Goal: Task Accomplishment & Management: Manage account settings

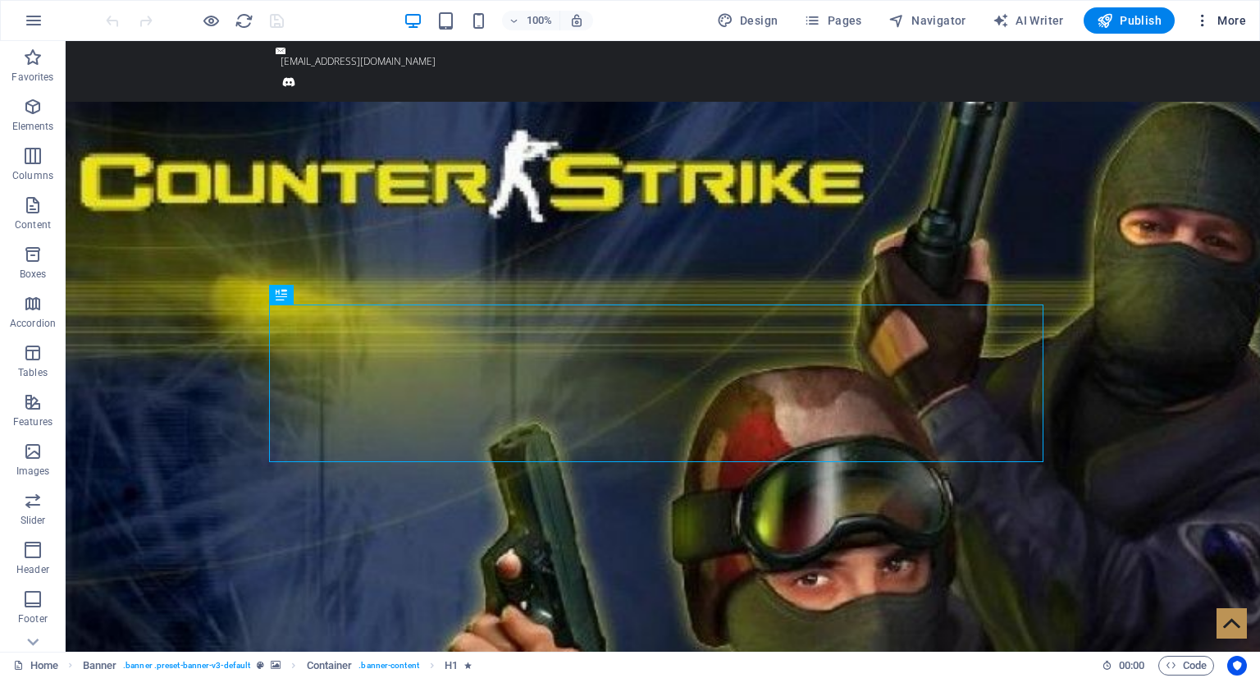
click at [1231, 28] on span "More" at bounding box center [1220, 20] width 52 height 16
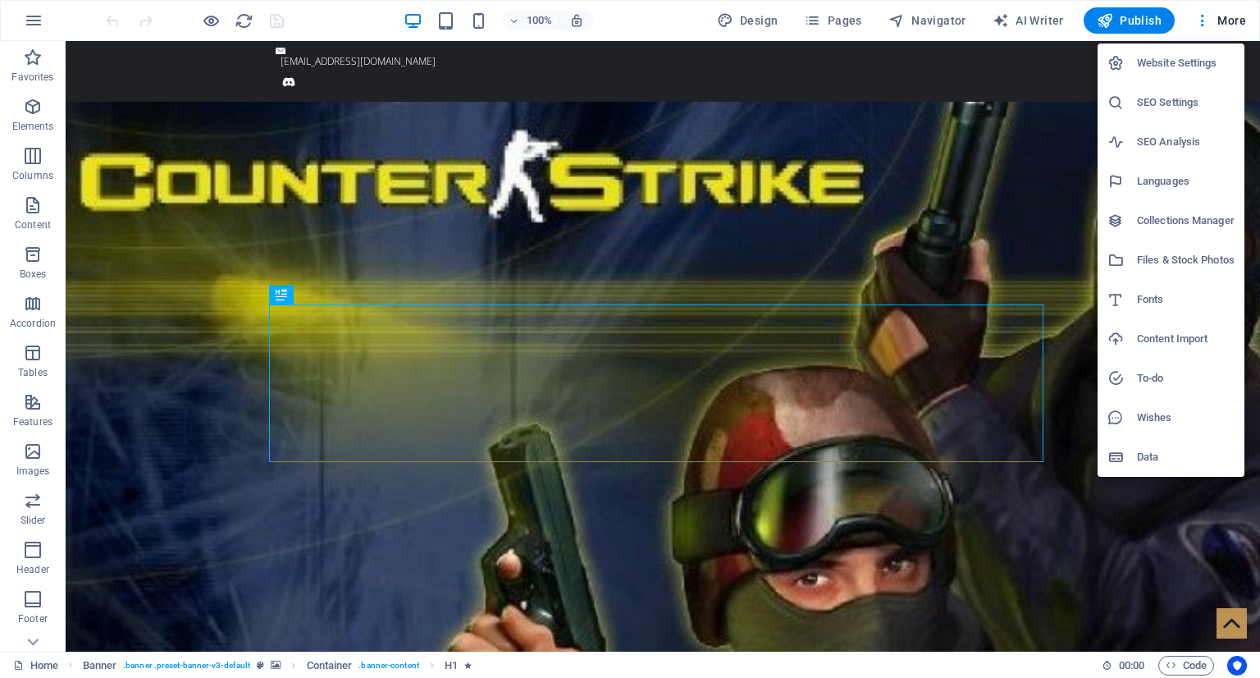
click at [1204, 54] on h6 "Website Settings" at bounding box center [1186, 63] width 98 height 20
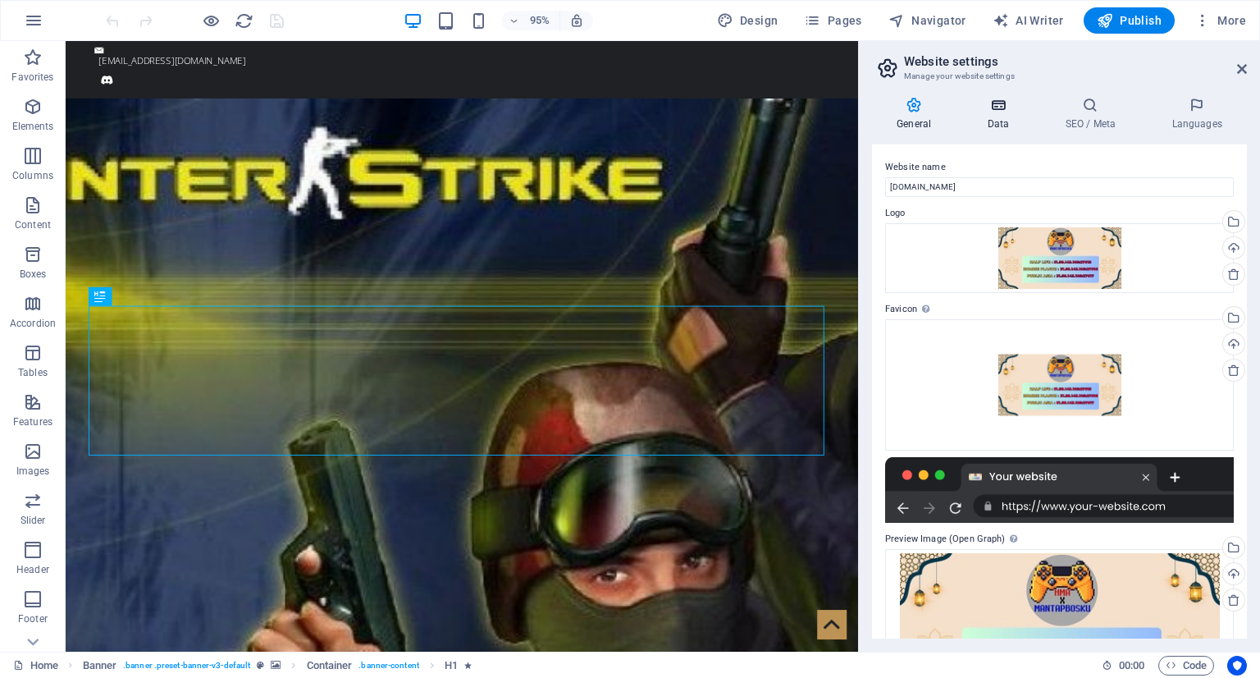
click at [1004, 115] on h4 "Data" at bounding box center [1001, 114] width 78 height 34
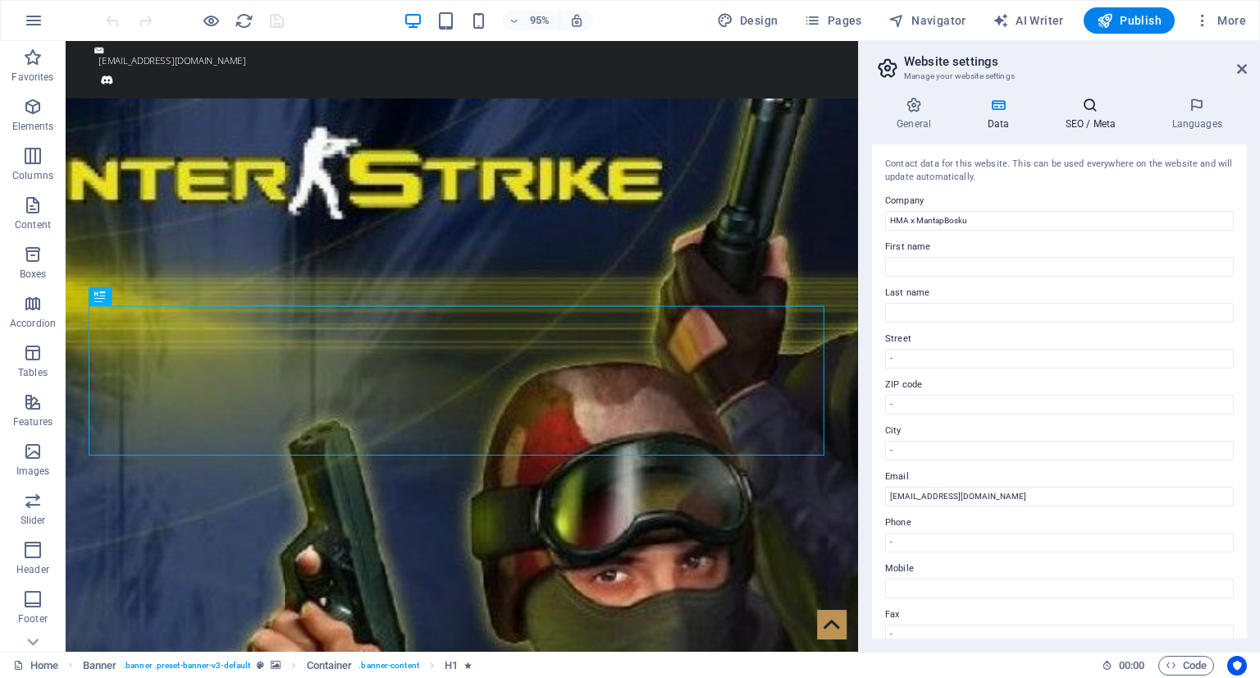
click at [1124, 116] on h4 "SEO / Meta" at bounding box center [1093, 114] width 107 height 34
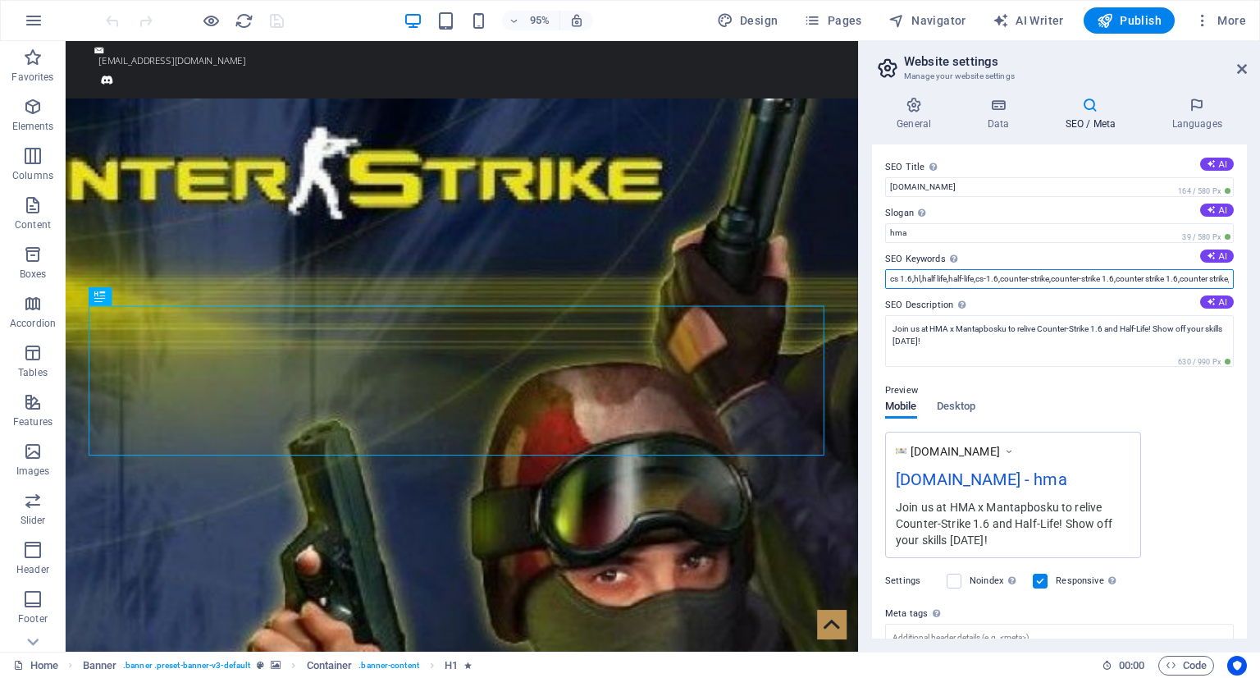
scroll to position [0, 203]
drag, startPoint x: 1090, startPoint y: 283, endPoint x: 1259, endPoint y: 261, distance: 170.4
click at [1259, 261] on div "General Data SEO / Meta Languages Website name [DOMAIN_NAME] Logo Drag files he…" at bounding box center [1059, 368] width 401 height 568
click at [1150, 274] on input "cs 1.6,hl,half life,half-life,cs-1.6,counter-strike,counter-strike 1.6,counter …" at bounding box center [1059, 279] width 349 height 20
drag, startPoint x: 1178, startPoint y: 280, endPoint x: 1218, endPoint y: 279, distance: 40.2
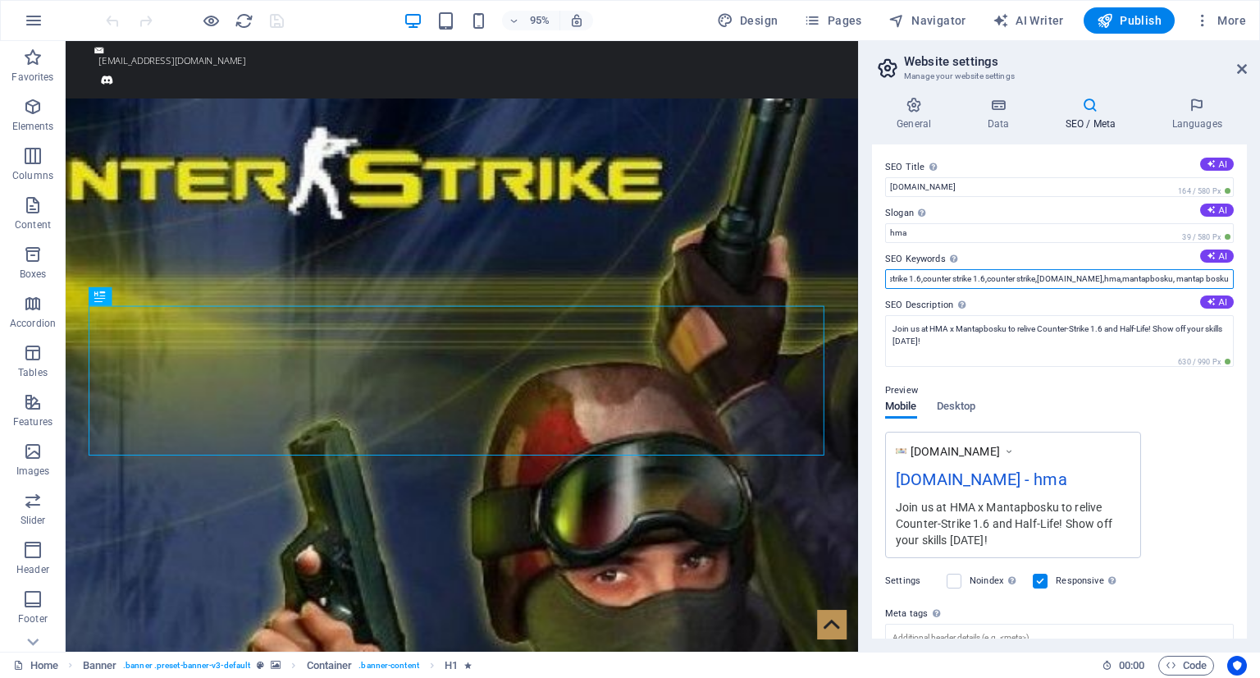
click at [1218, 279] on input "cs 1.6,hl,half life,half-life,cs-1.6,counter-strike,counter-strike 1.6,counter …" at bounding box center [1059, 279] width 349 height 20
click at [1185, 281] on input "cs 1.6,hl,half life,half-life,cs-1.6,counter-strike,counter-strike 1.6,counter …" at bounding box center [1059, 279] width 349 height 20
drag, startPoint x: 1173, startPoint y: 280, endPoint x: 1258, endPoint y: 279, distance: 84.5
click at [1258, 279] on div "General Data SEO / Meta Languages Website name [DOMAIN_NAME] Logo Drag files he…" at bounding box center [1059, 368] width 401 height 568
click at [1122, 280] on input "cs 1.6,hl,half life,half-life,cs-1.6,counter-strike,counter-strike 1.6,counter …" at bounding box center [1059, 279] width 349 height 20
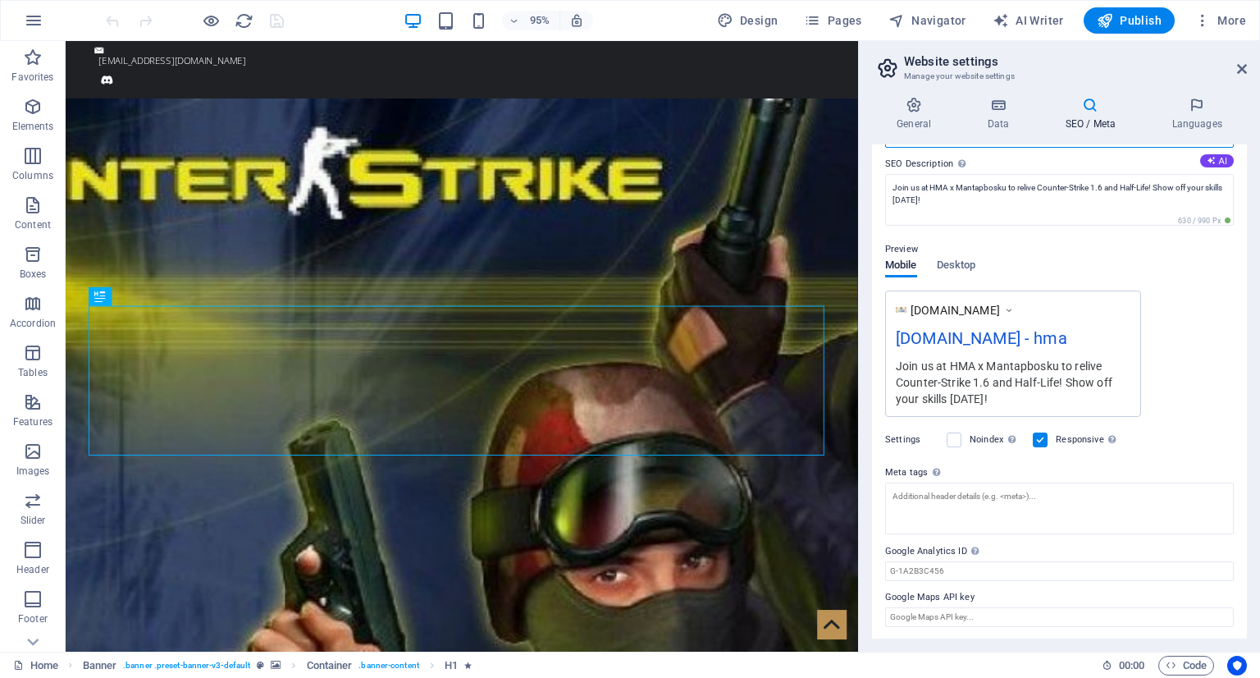
scroll to position [0, 0]
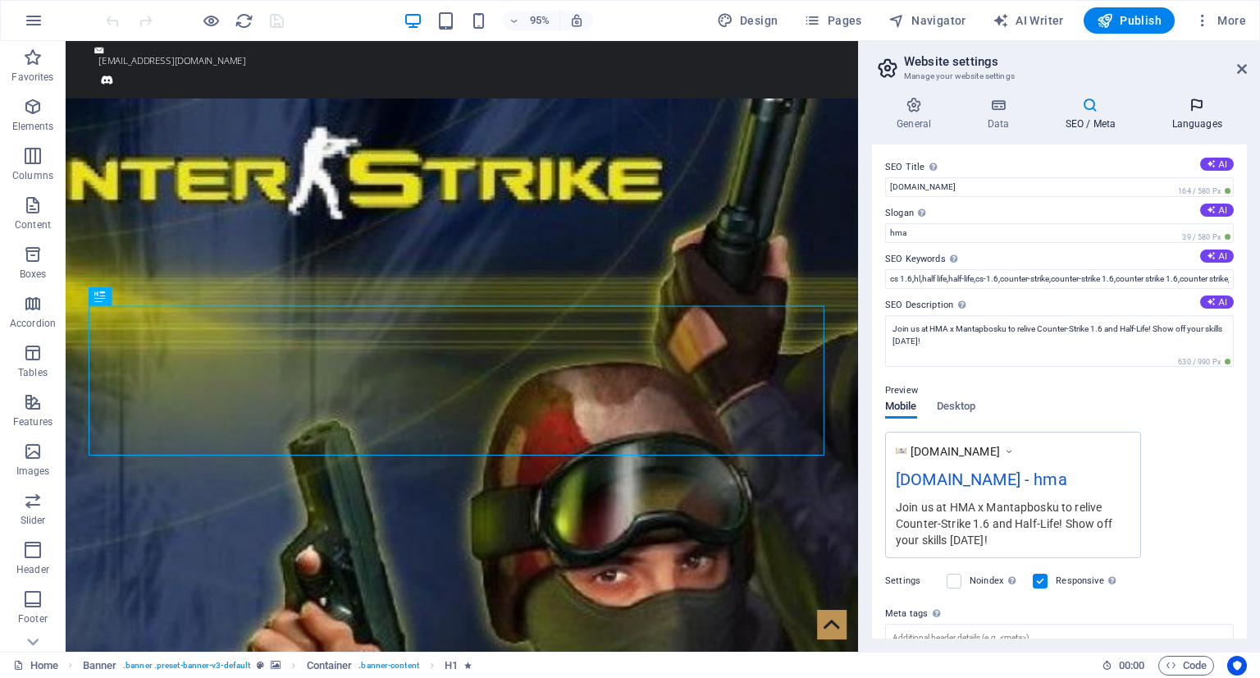
click at [1199, 111] on icon at bounding box center [1197, 105] width 100 height 16
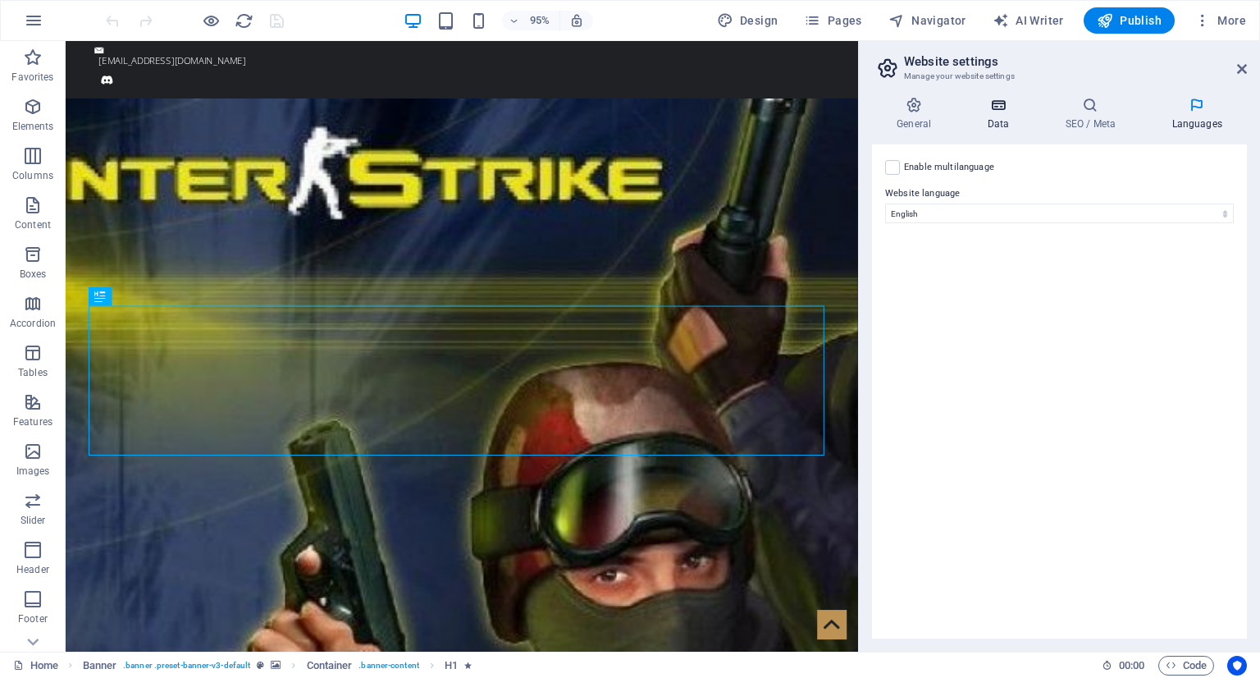
click at [995, 125] on h4 "Data" at bounding box center [1001, 114] width 78 height 34
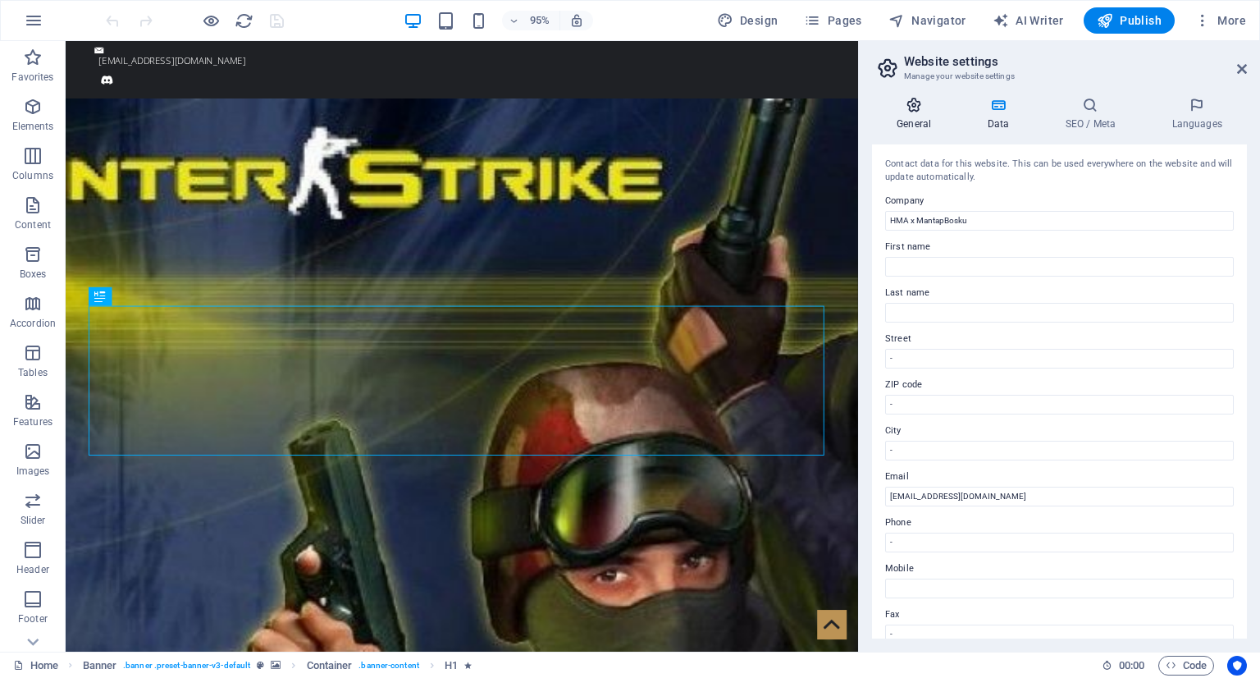
click at [923, 117] on h4 "General" at bounding box center [917, 114] width 90 height 34
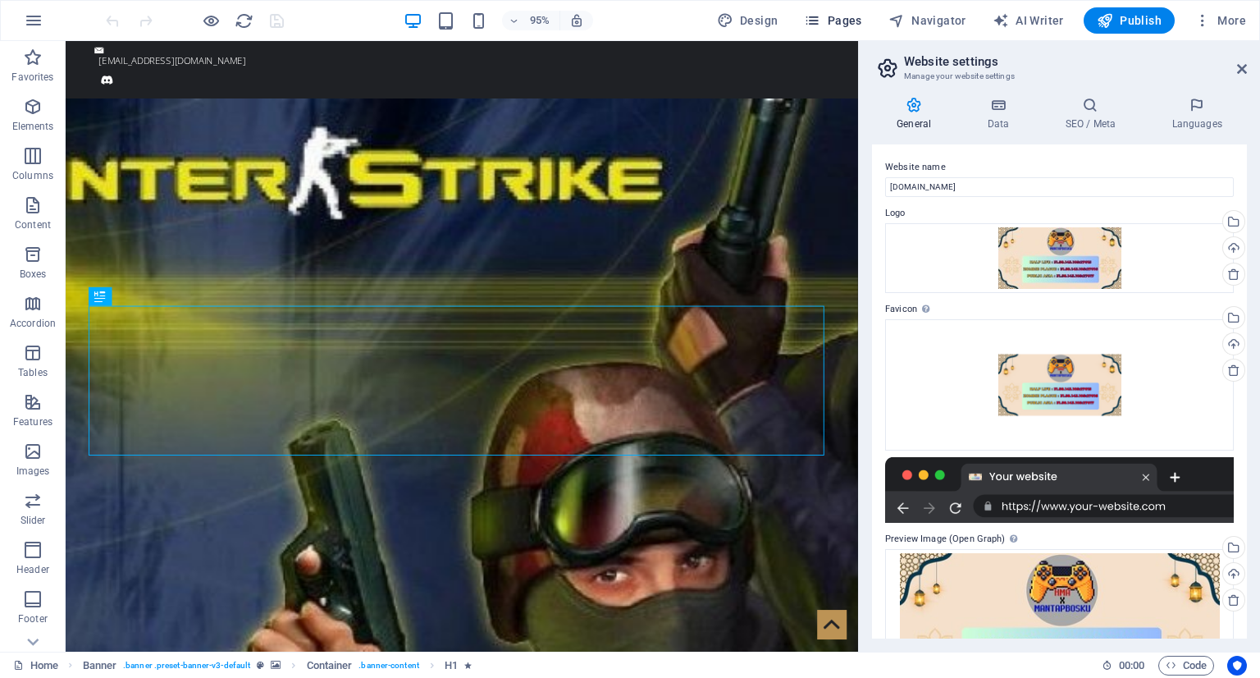
click at [835, 20] on span "Pages" at bounding box center [832, 20] width 57 height 16
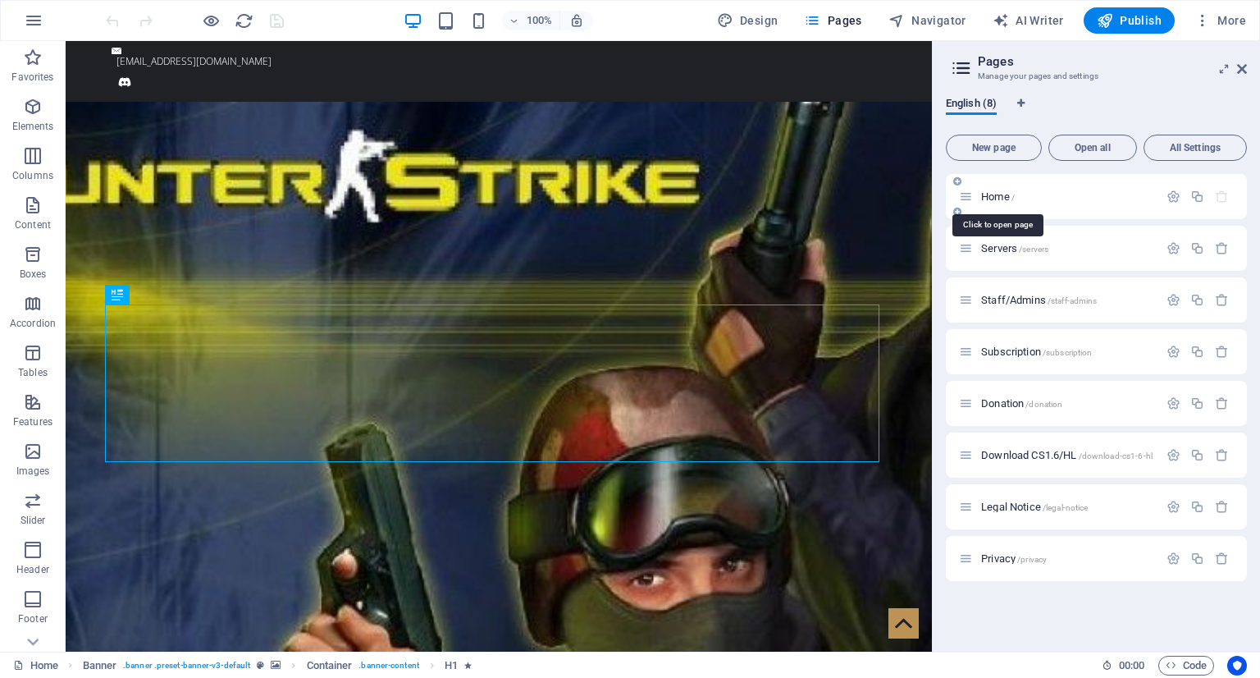
click at [996, 191] on span "Home /" at bounding box center [998, 196] width 34 height 12
click at [1167, 194] on icon "button" at bounding box center [1174, 197] width 14 height 14
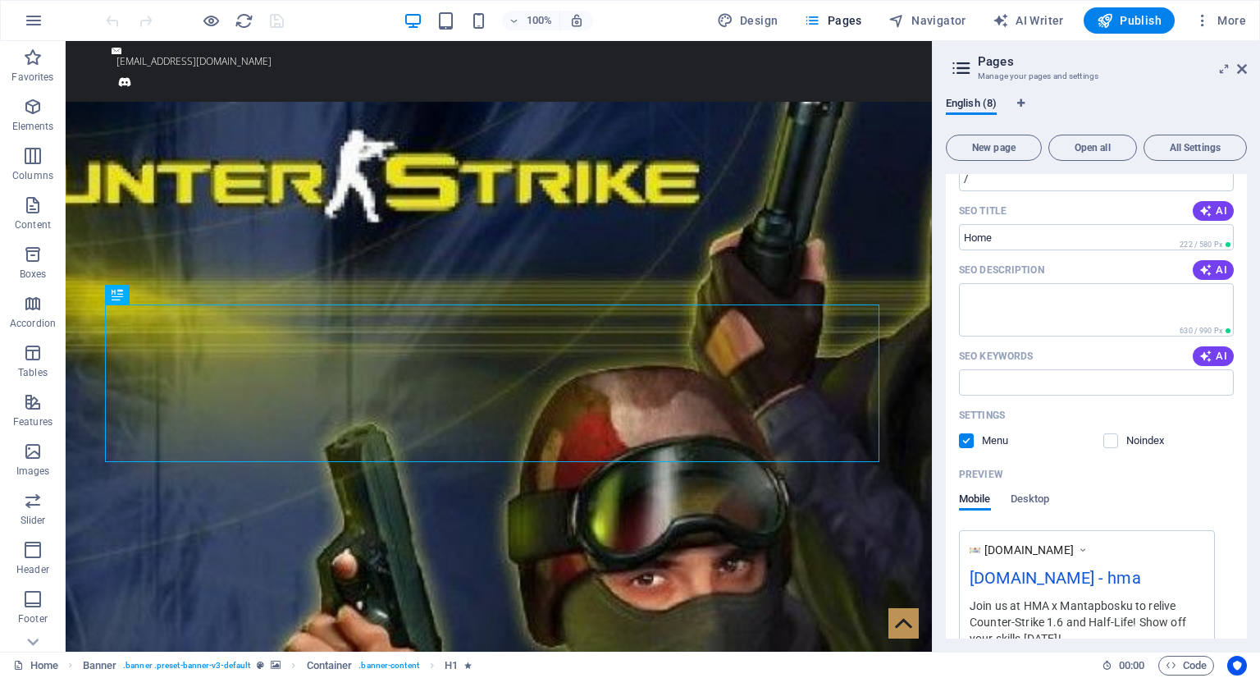
scroll to position [328, 0]
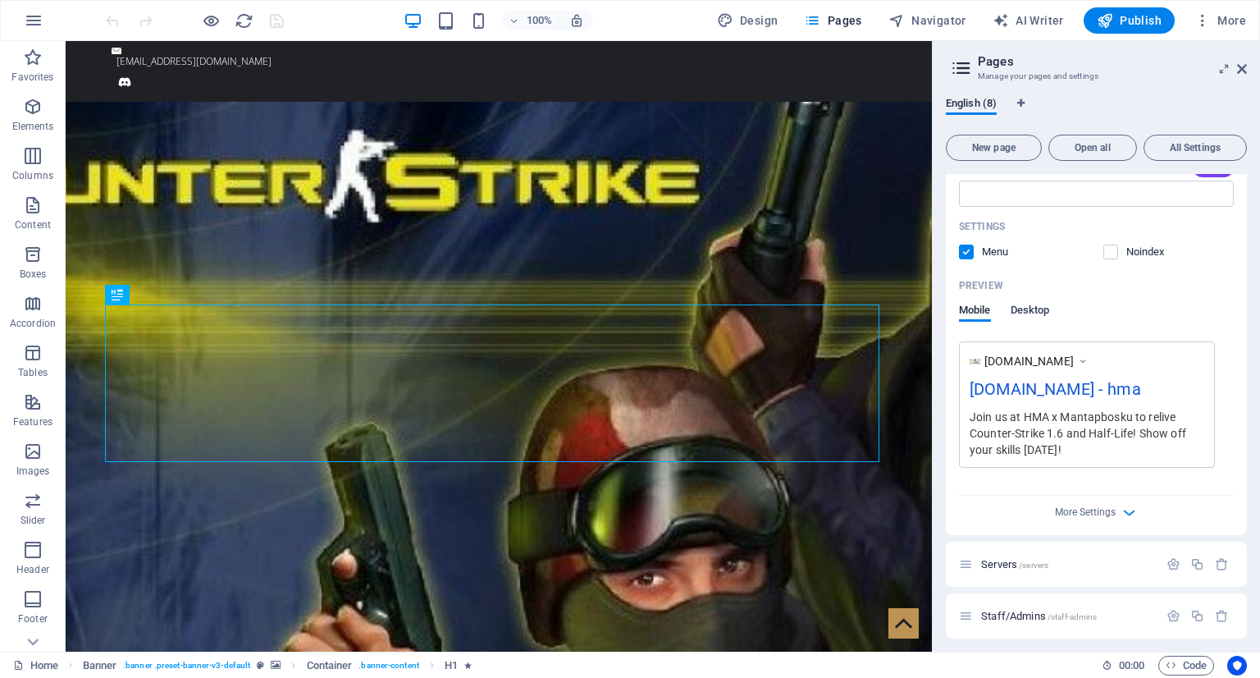
click at [1034, 308] on span "Desktop" at bounding box center [1030, 311] width 39 height 23
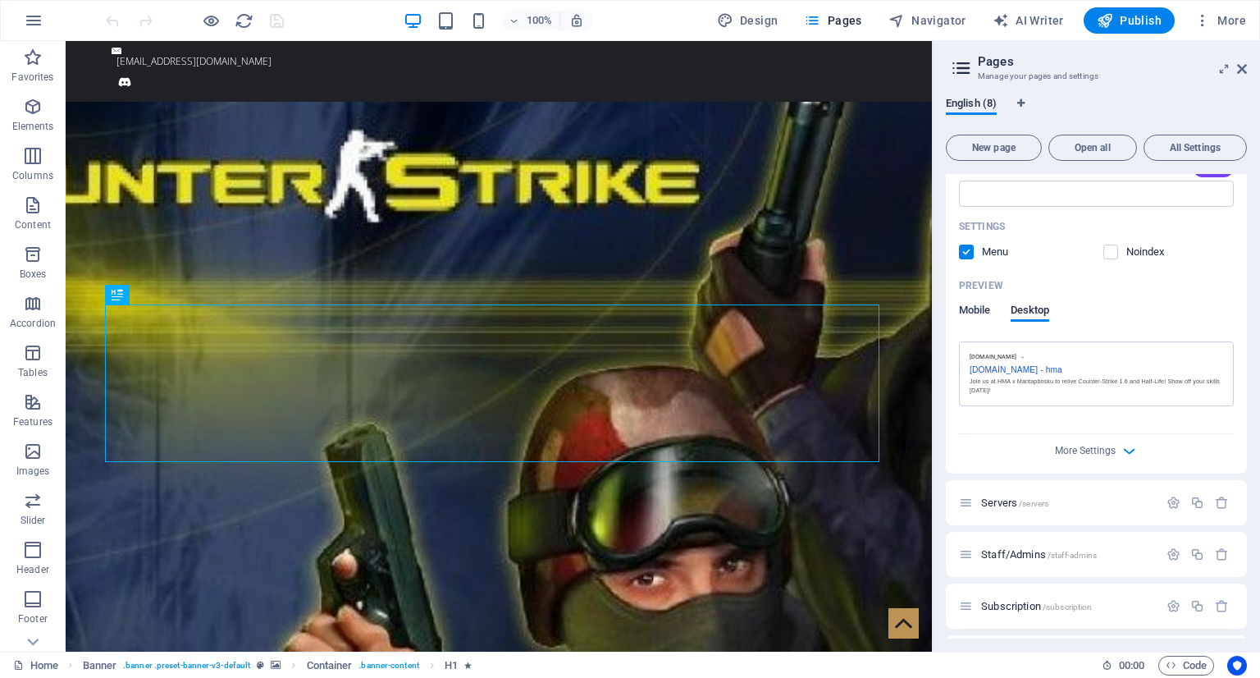
click at [971, 306] on span "Mobile" at bounding box center [975, 311] width 32 height 23
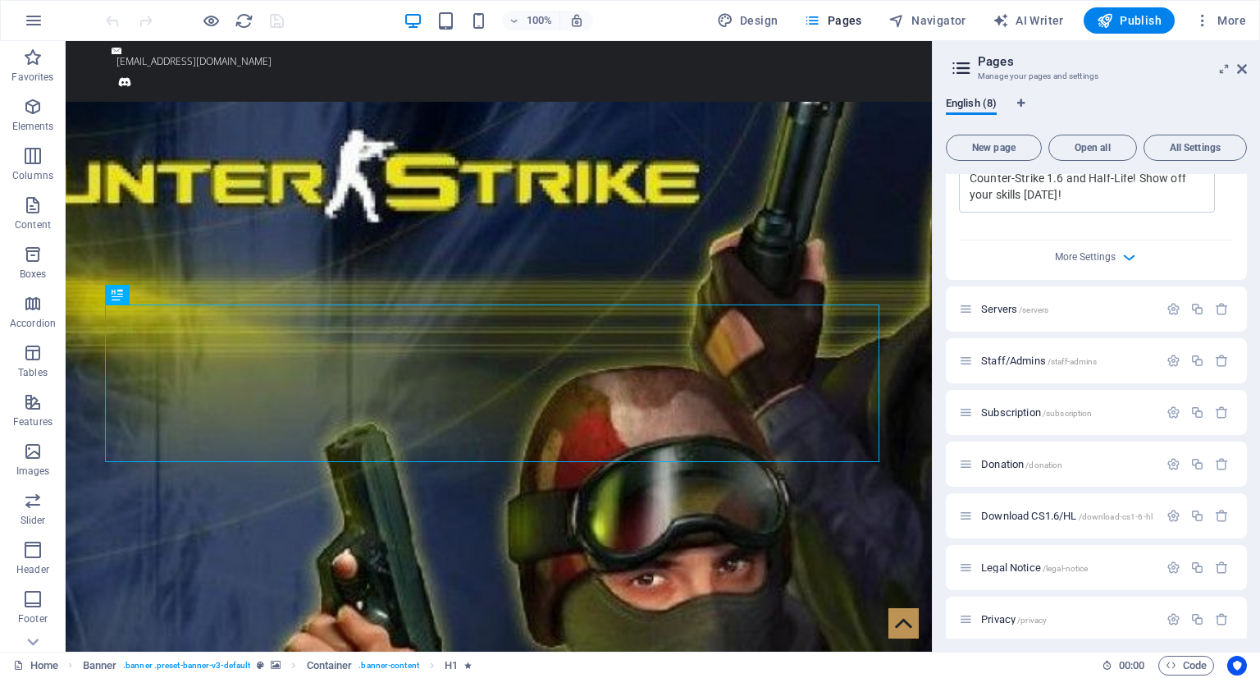
scroll to position [593, 0]
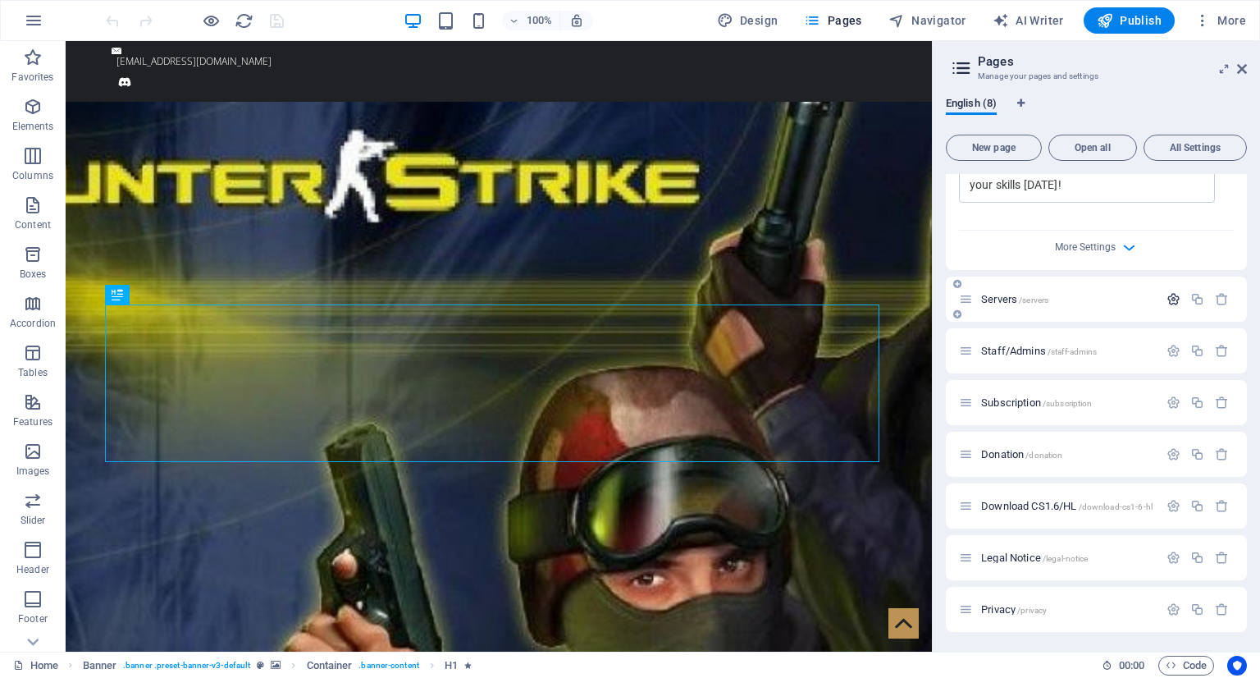
click at [1167, 300] on icon "button" at bounding box center [1174, 299] width 14 height 14
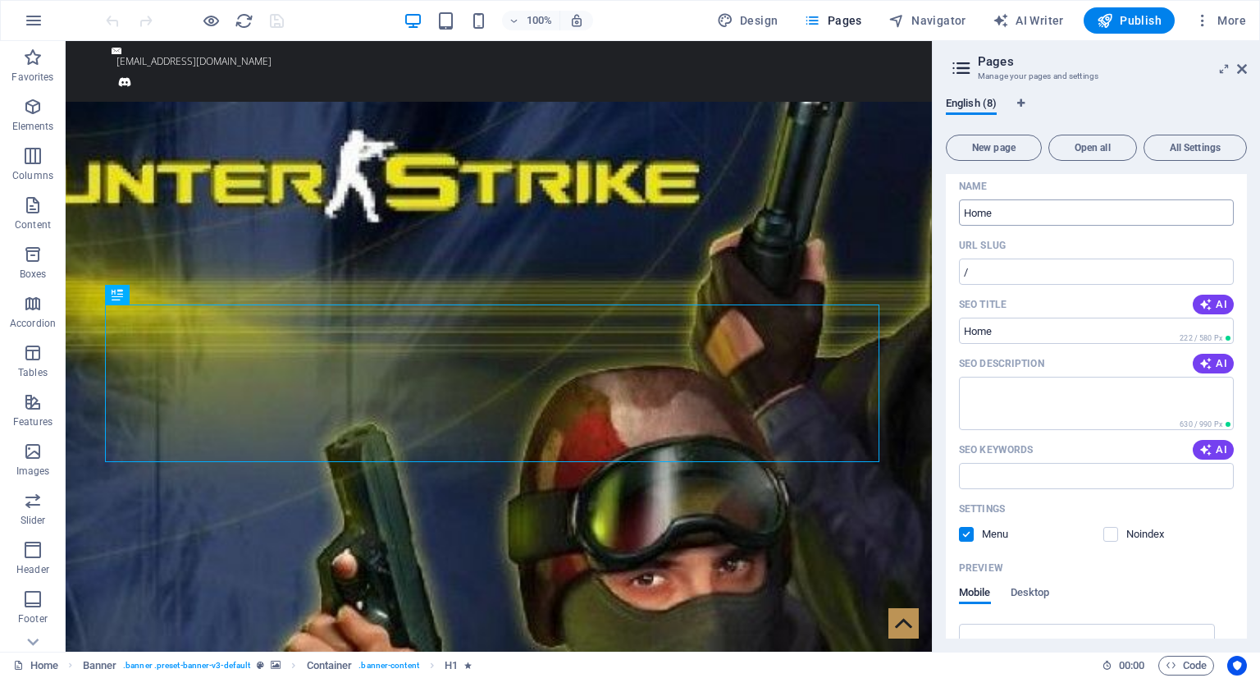
scroll to position [0, 0]
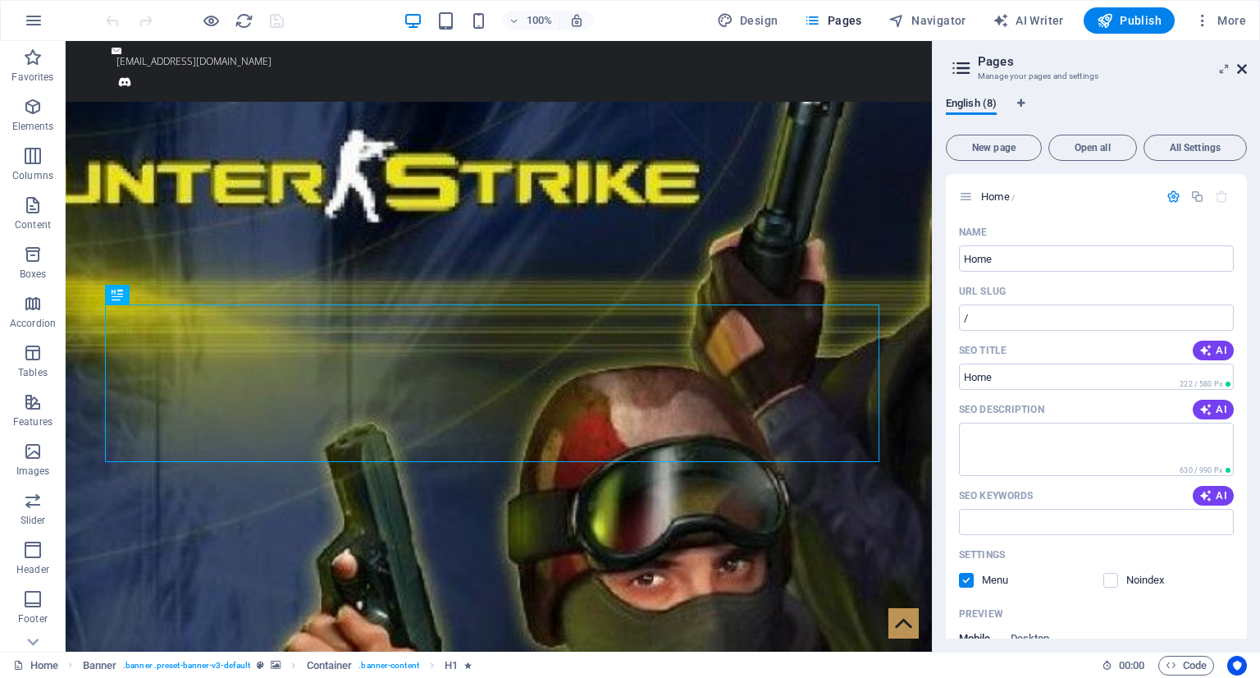
click at [1237, 66] on icon at bounding box center [1242, 68] width 10 height 13
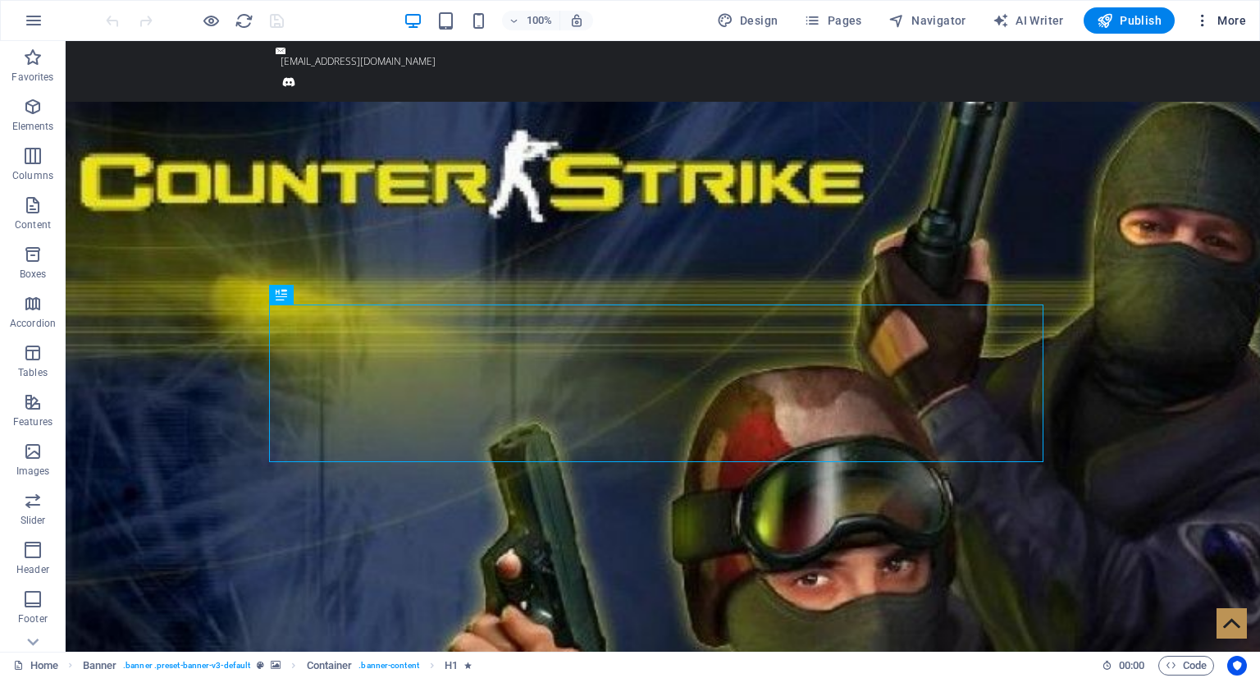
click at [1231, 23] on span "More" at bounding box center [1220, 20] width 52 height 16
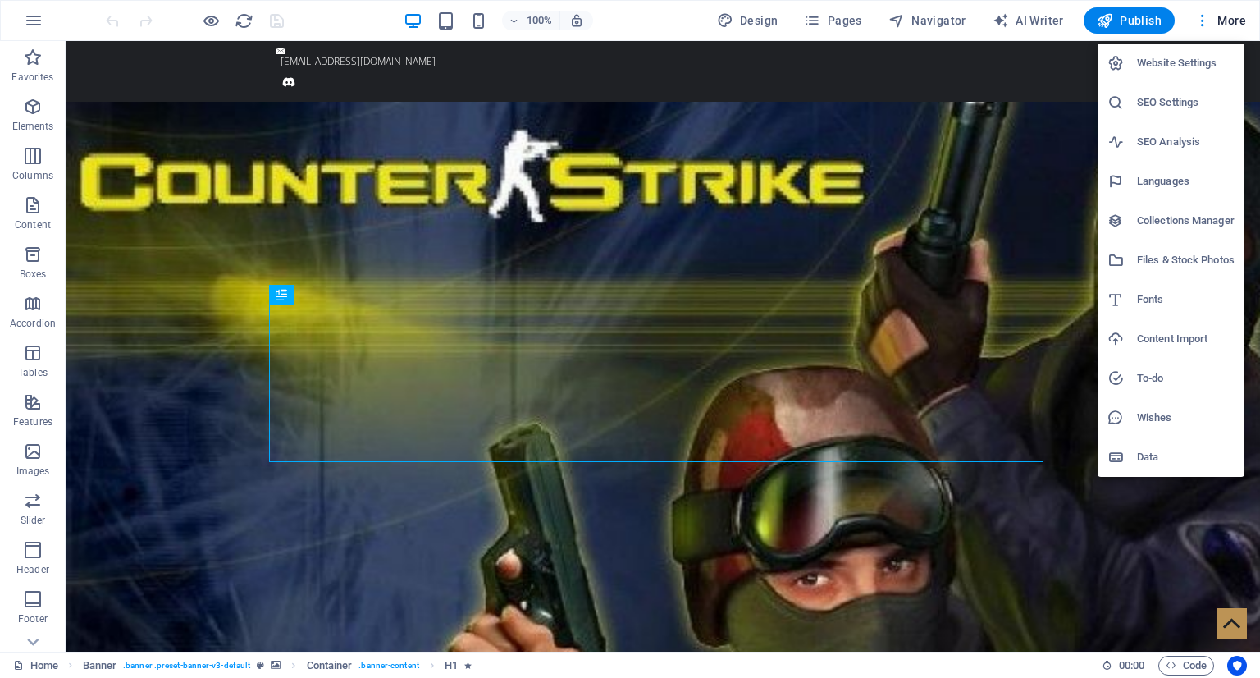
click at [1182, 73] on li "Website Settings" at bounding box center [1171, 62] width 147 height 39
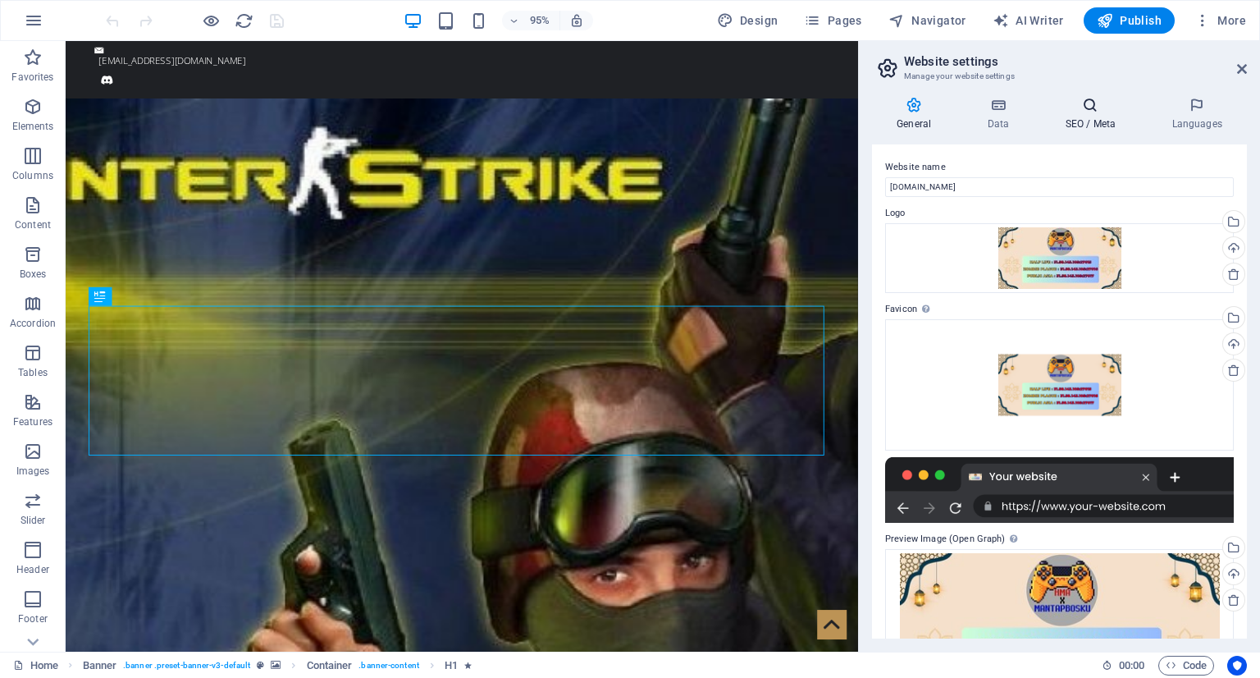
click at [1062, 121] on h4 "SEO / Meta" at bounding box center [1093, 114] width 107 height 34
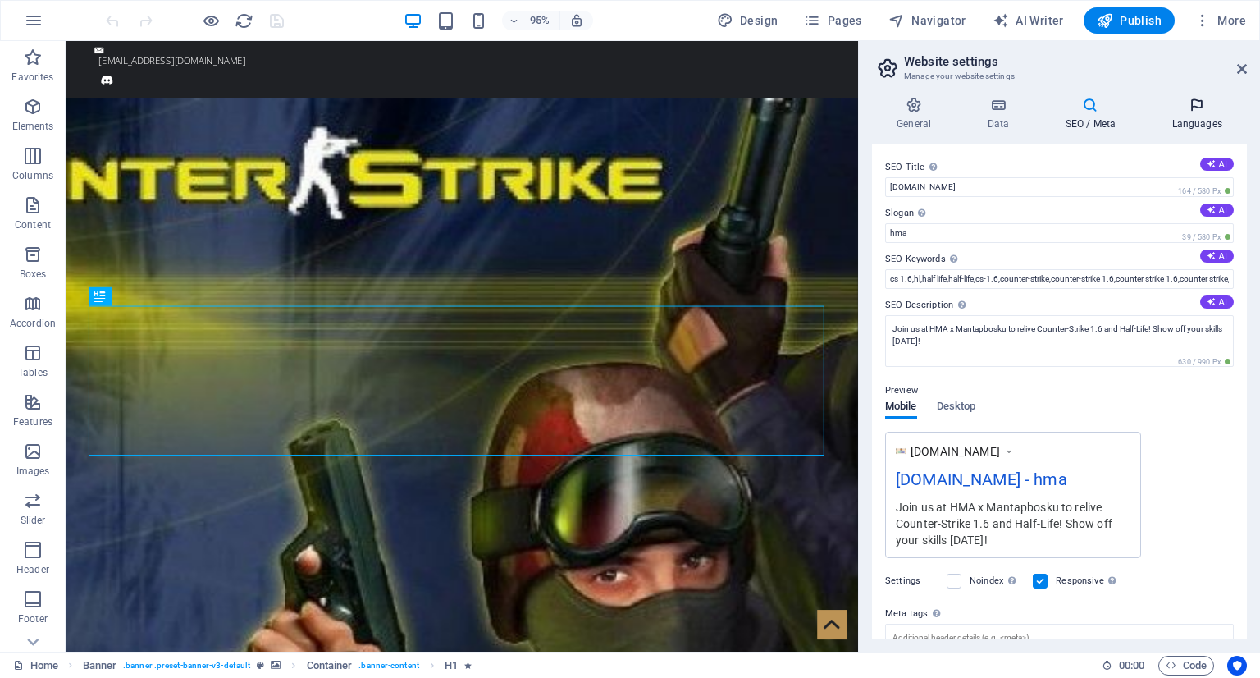
click at [1176, 107] on icon at bounding box center [1197, 105] width 100 height 16
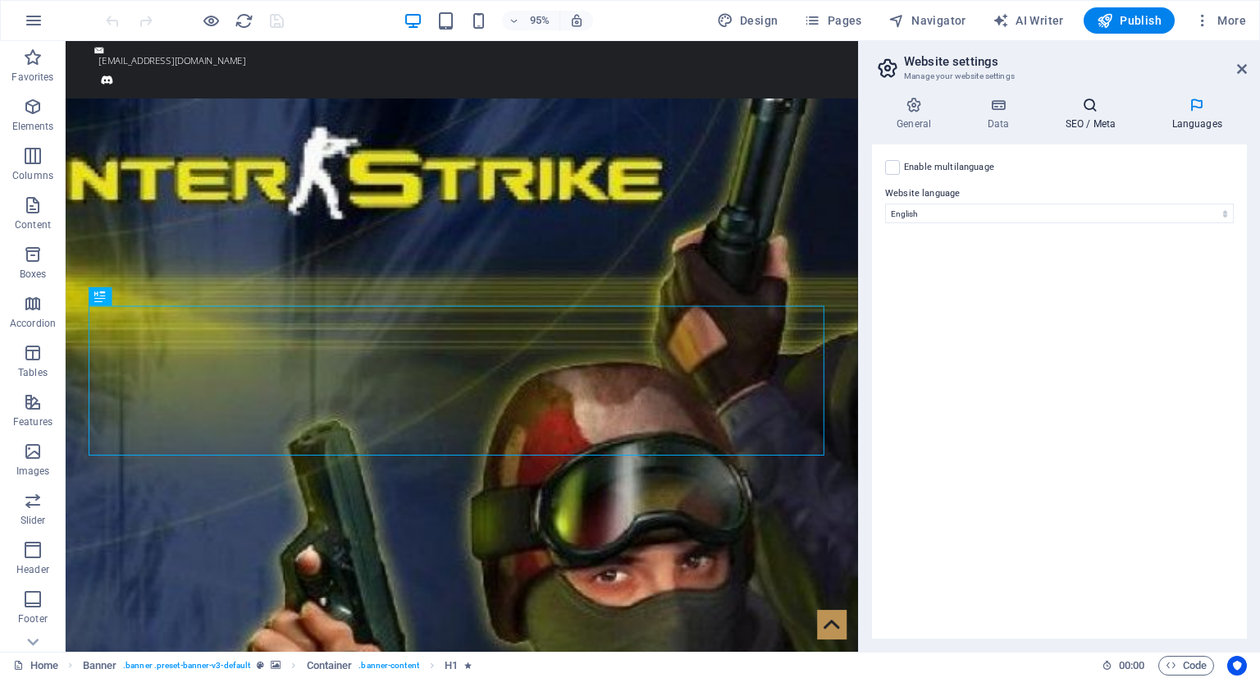
click at [1080, 126] on h4 "SEO / Meta" at bounding box center [1093, 114] width 107 height 34
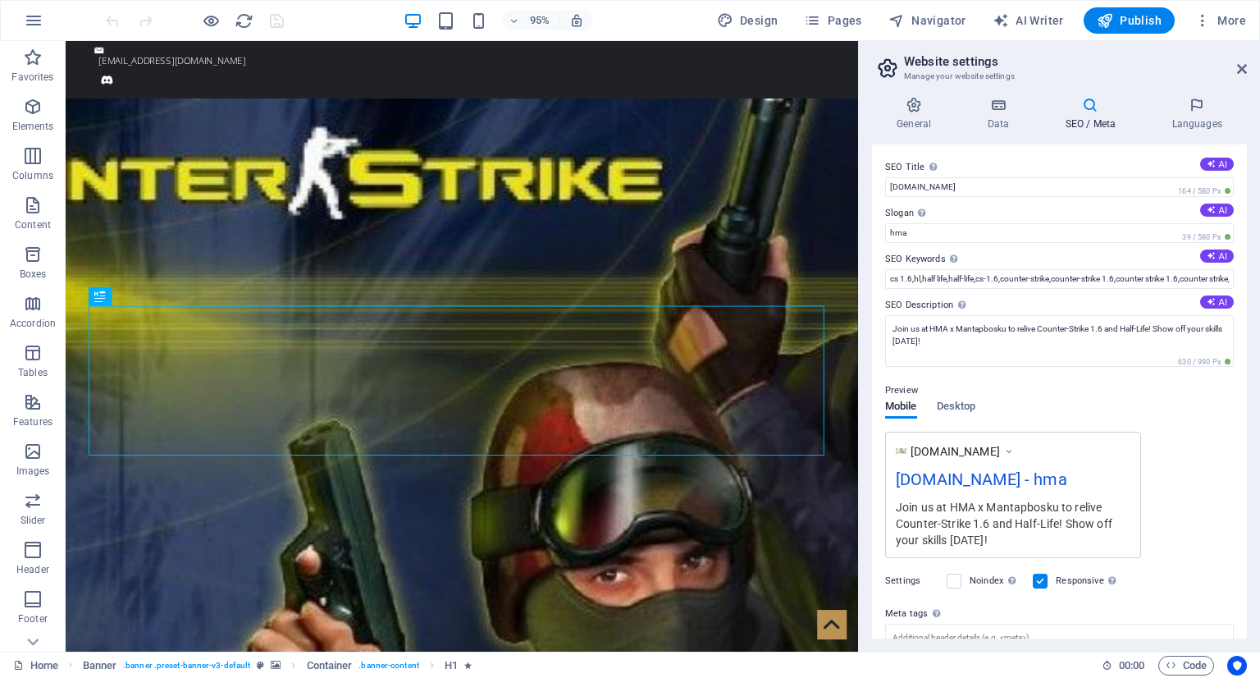
click at [1004, 132] on div "General Data SEO / Meta Languages Website name [DOMAIN_NAME] Logo Drag files he…" at bounding box center [1059, 367] width 375 height 541
click at [1207, 104] on icon at bounding box center [1197, 105] width 100 height 16
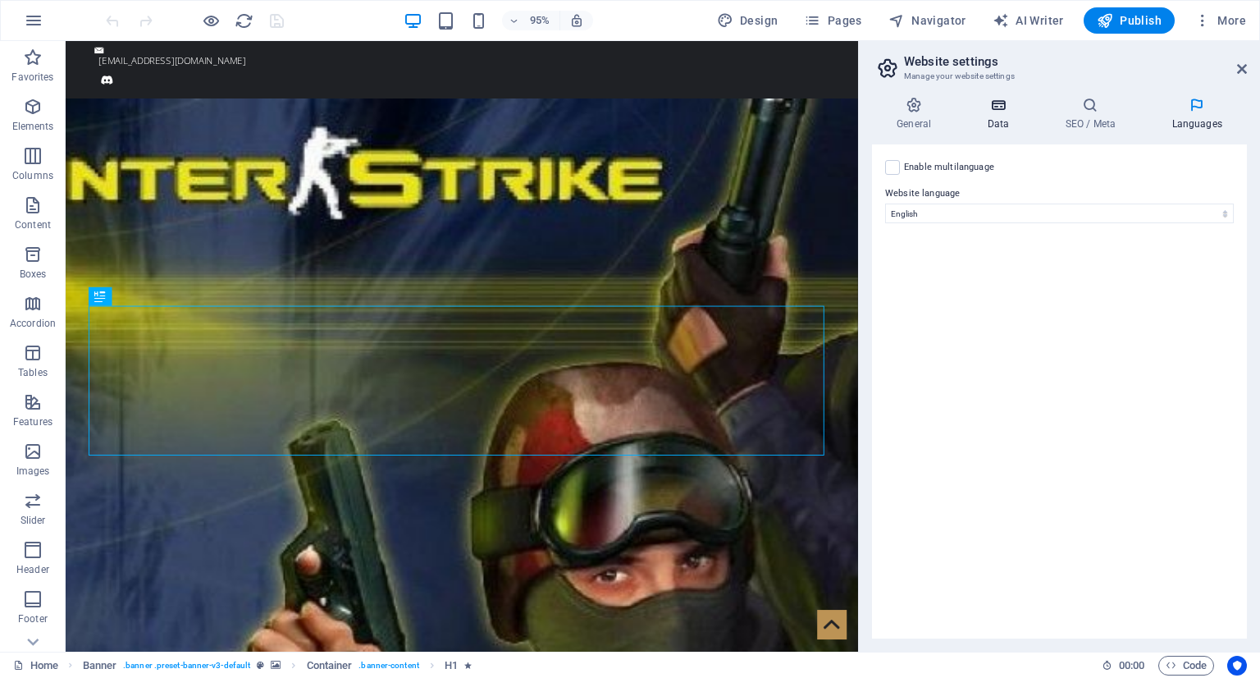
click at [1001, 116] on h4 "Data" at bounding box center [1001, 114] width 78 height 34
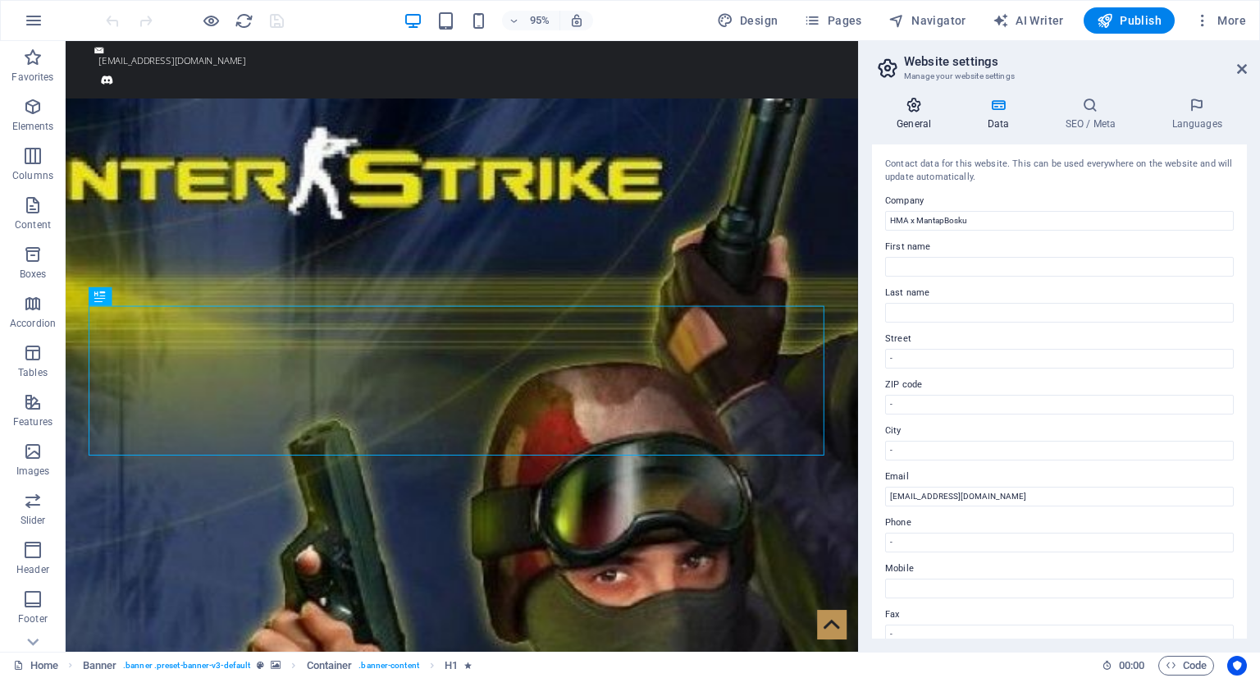
click at [919, 117] on h4 "General" at bounding box center [917, 114] width 90 height 34
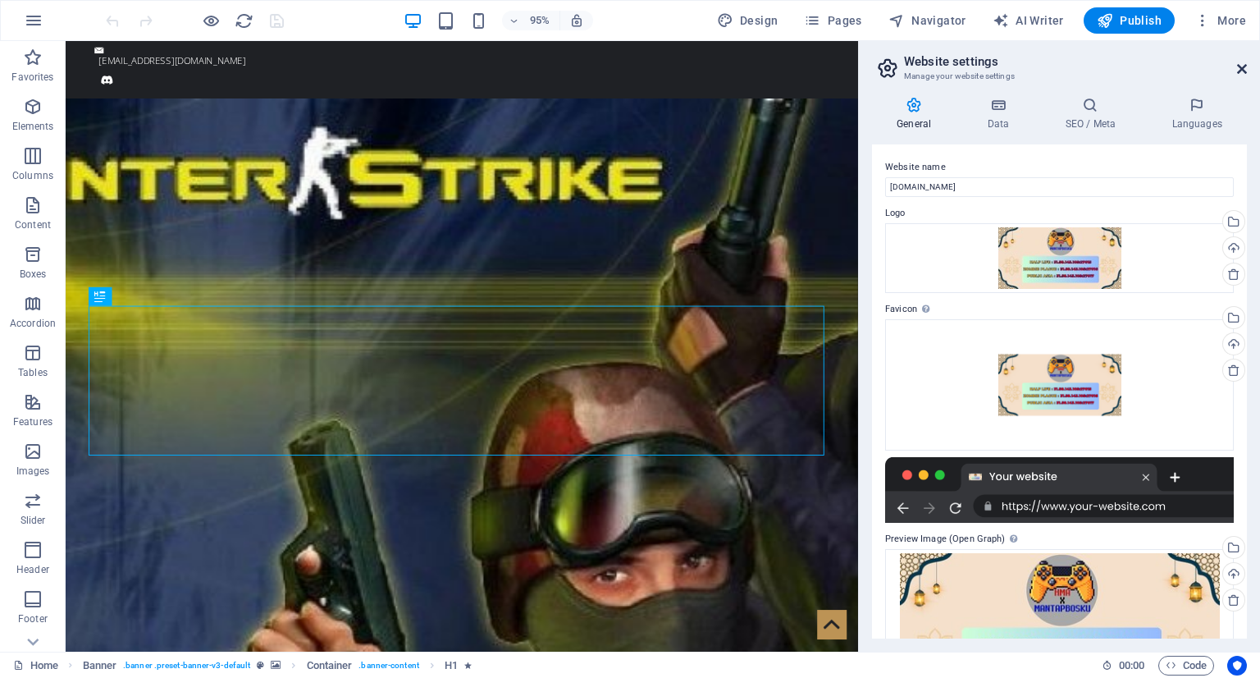
click at [1244, 66] on icon at bounding box center [1242, 68] width 10 height 13
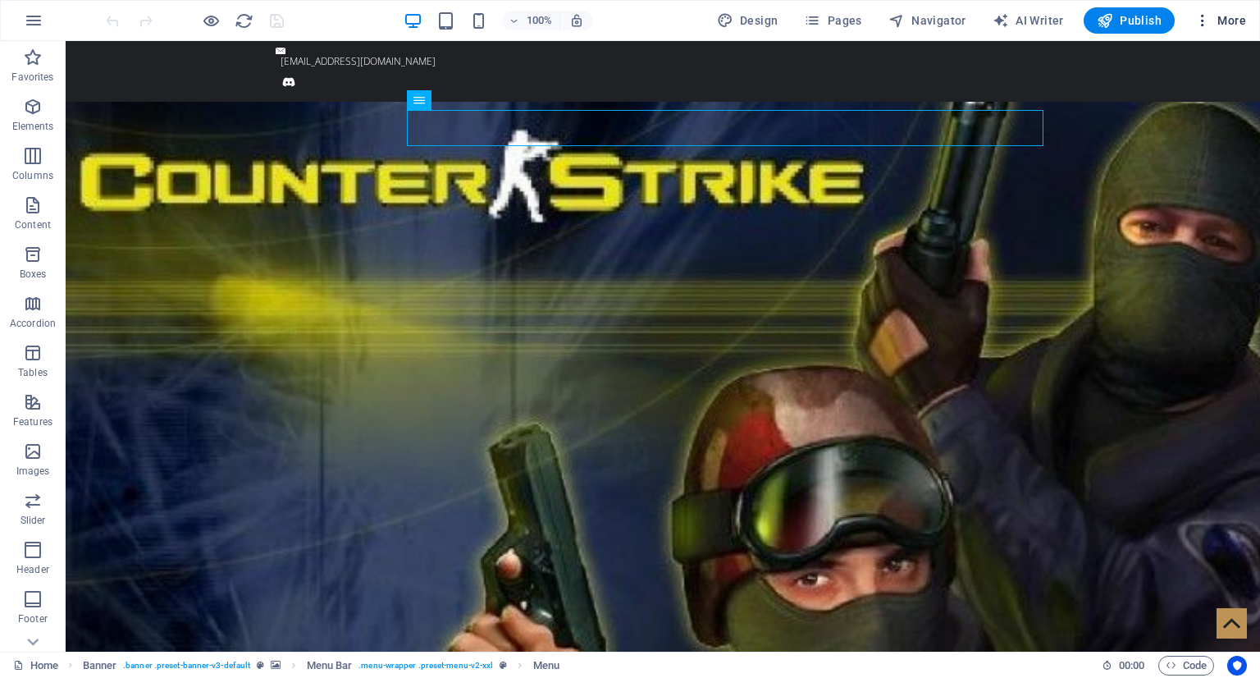
click at [1227, 16] on span "More" at bounding box center [1220, 20] width 52 height 16
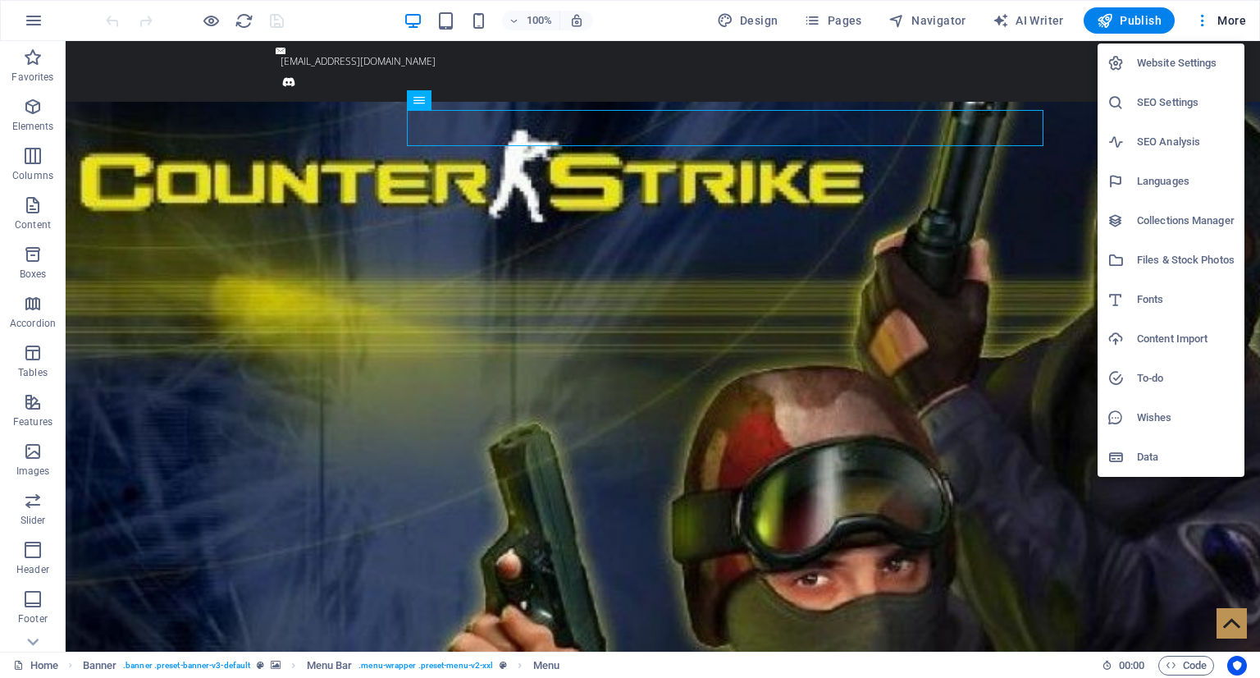
click at [1178, 76] on li "Website Settings" at bounding box center [1171, 62] width 147 height 39
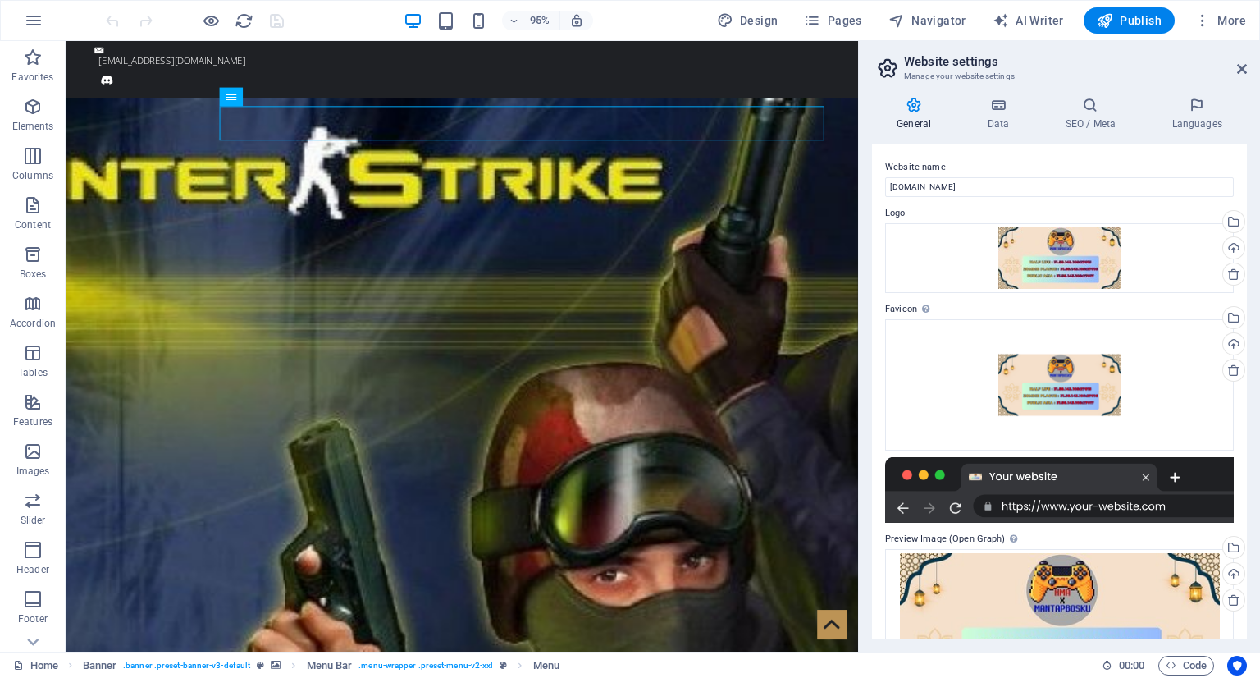
click at [1247, 70] on aside "Website settings Manage your website settings General Data SEO / Meta Languages…" at bounding box center [1059, 346] width 402 height 610
click at [925, 112] on icon at bounding box center [914, 105] width 84 height 16
click at [1240, 69] on icon at bounding box center [1242, 68] width 10 height 13
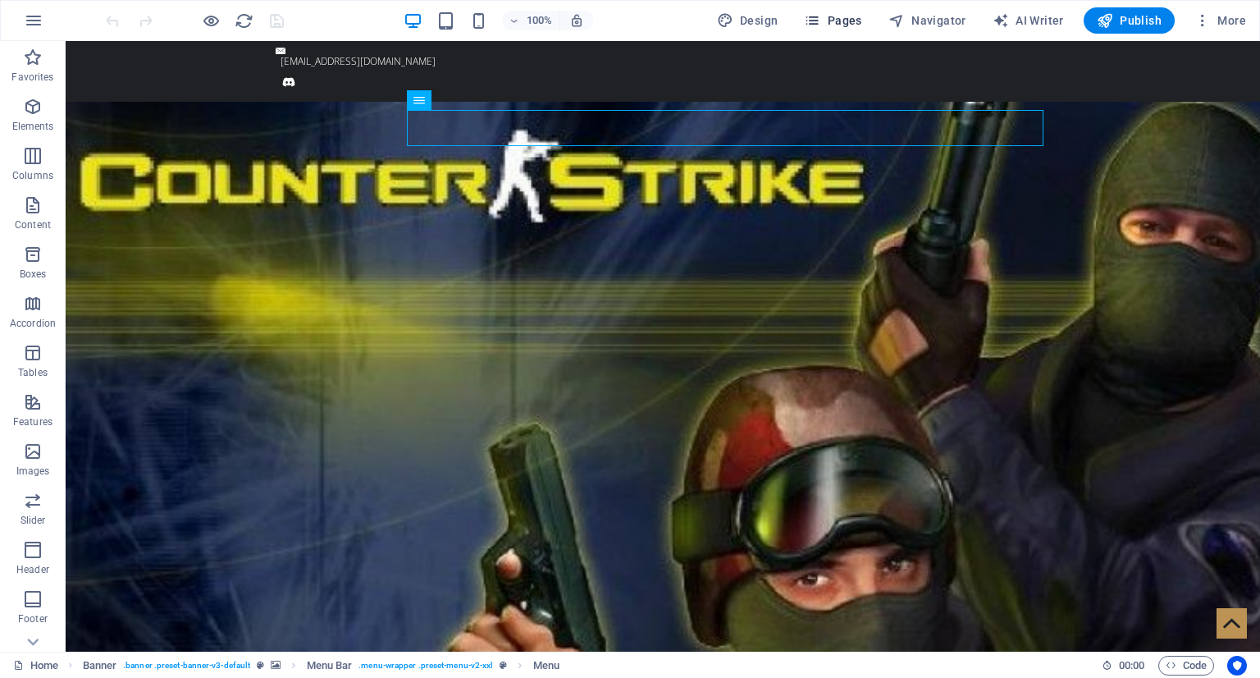
click at [819, 21] on icon "button" at bounding box center [812, 20] width 16 height 16
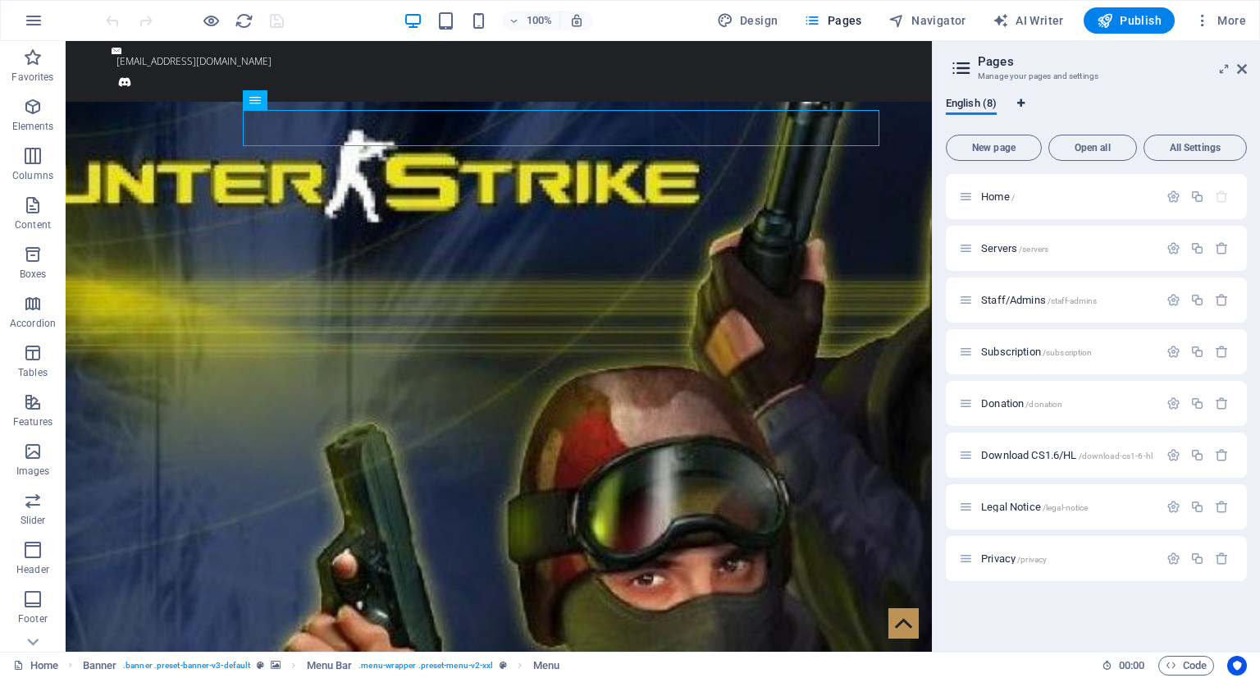
click at [1021, 103] on icon "Language Tabs" at bounding box center [1020, 103] width 7 height 10
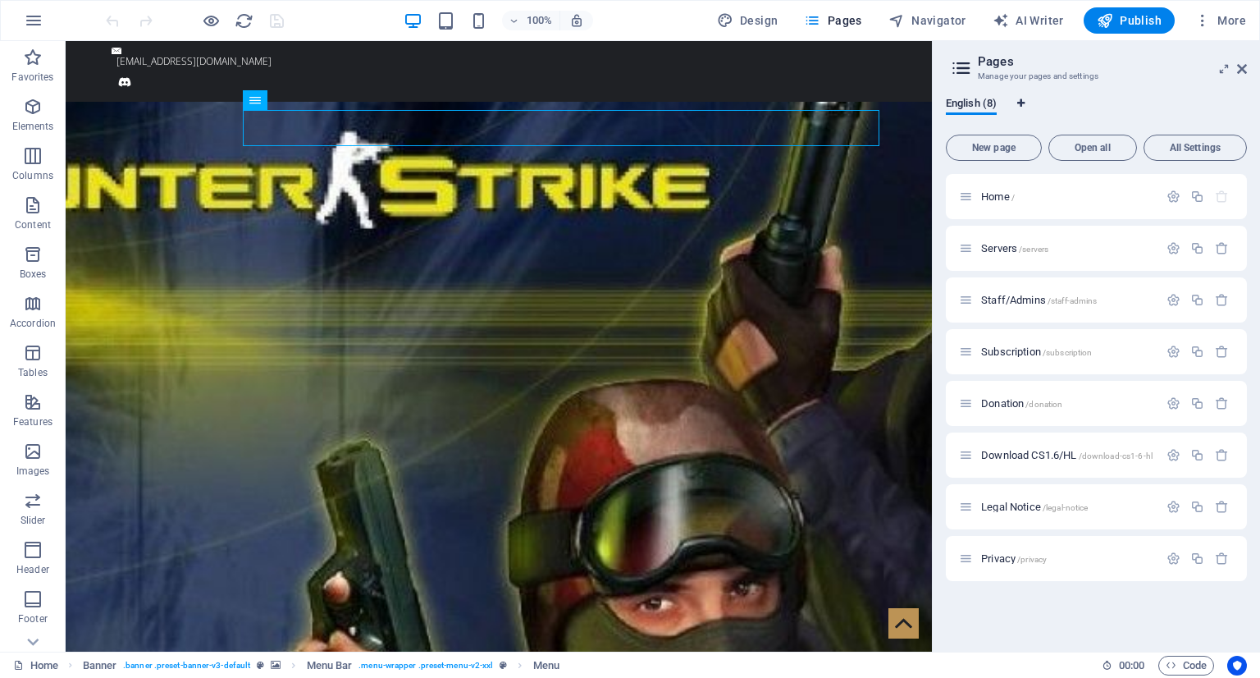
select select "41"
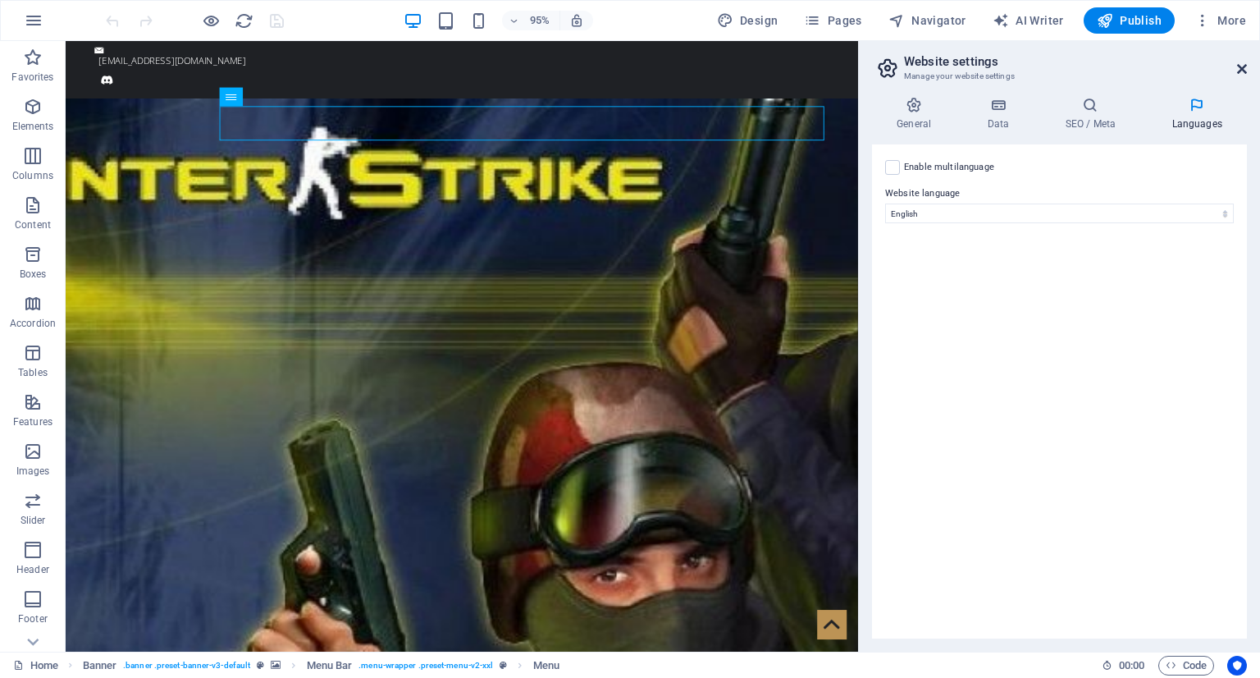
click at [1244, 66] on icon at bounding box center [1242, 68] width 10 height 13
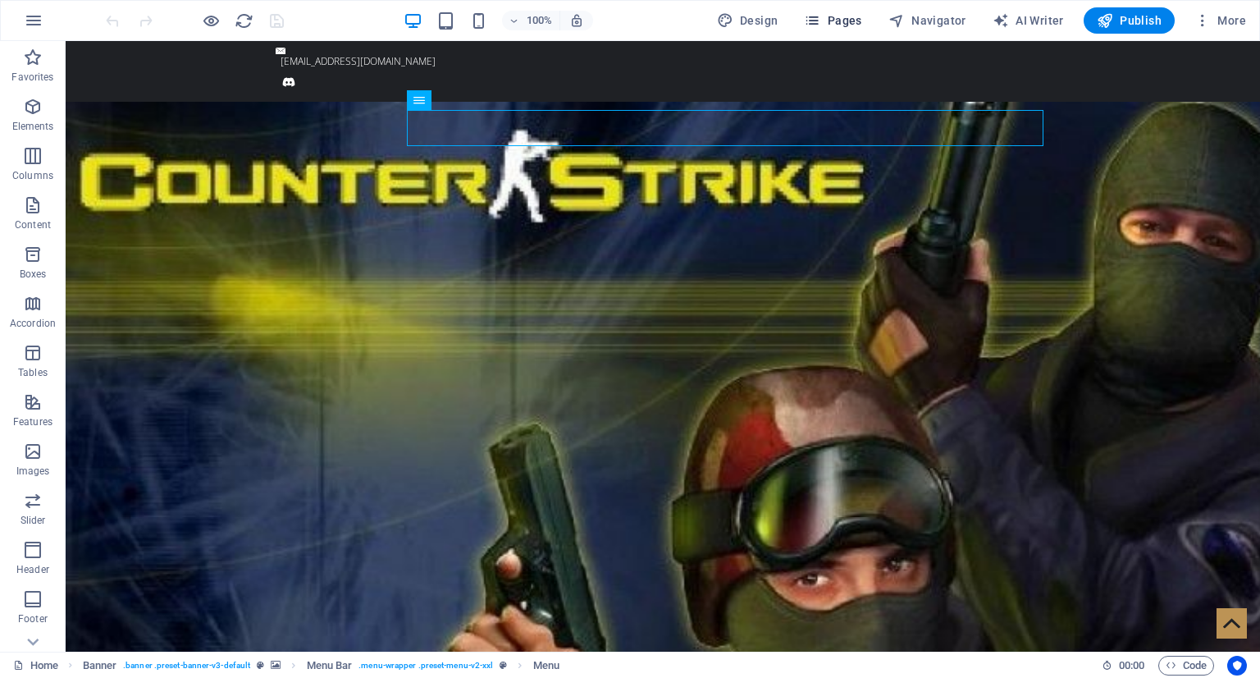
click at [820, 14] on icon "button" at bounding box center [812, 20] width 16 height 16
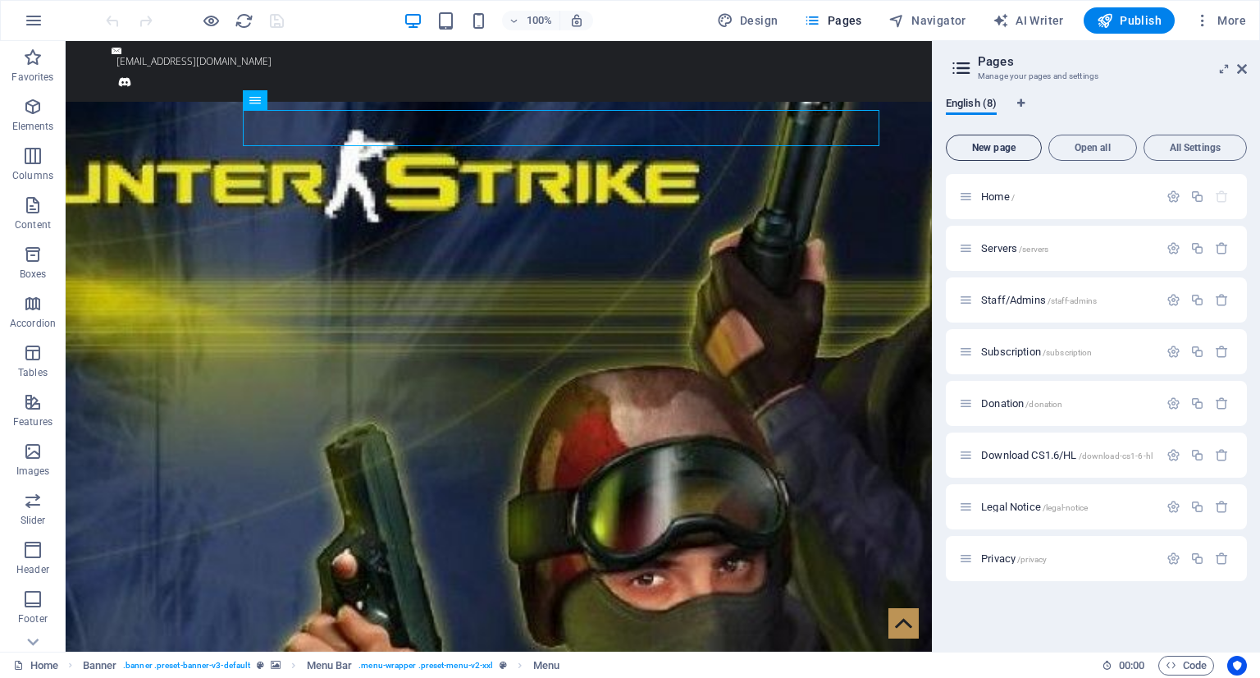
click at [1003, 148] on span "New page" at bounding box center [993, 148] width 81 height 10
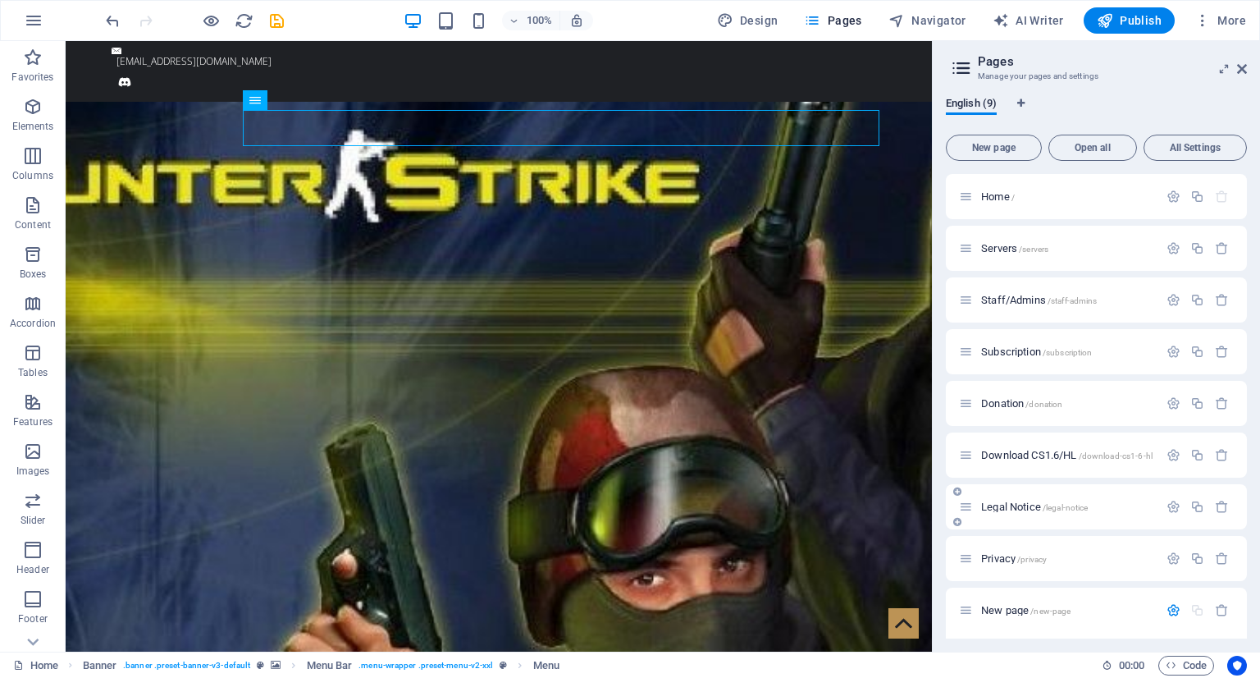
scroll to position [266, 0]
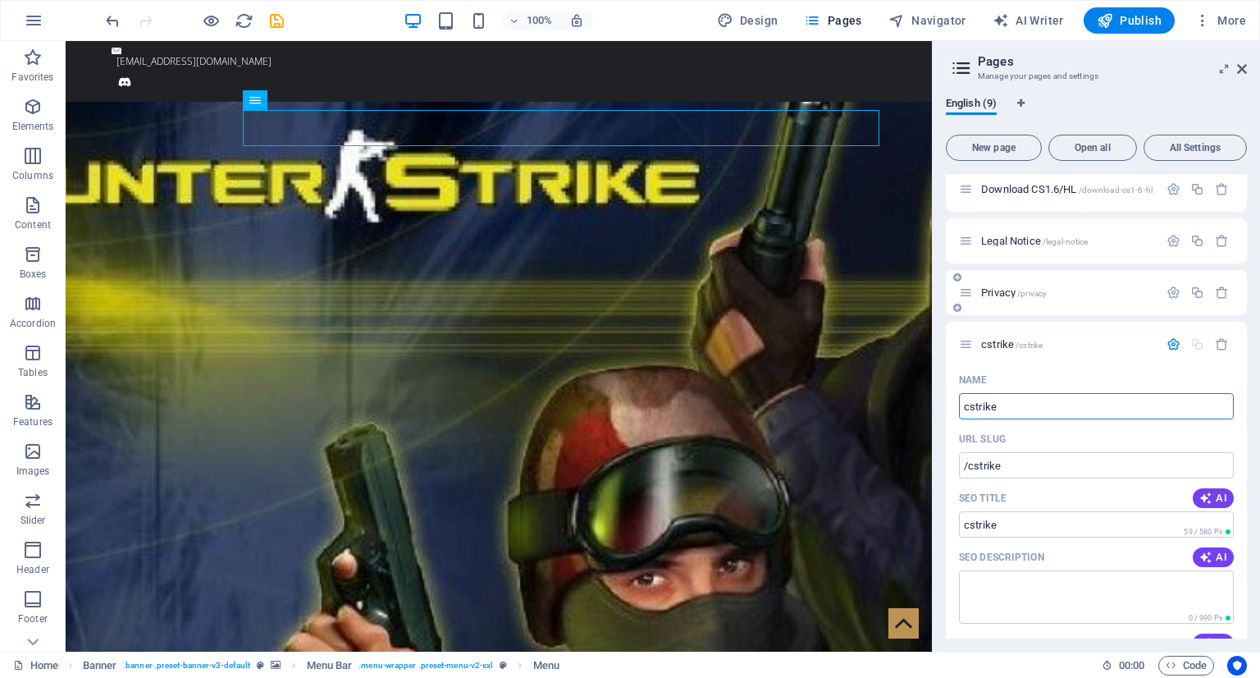
type input "cstrike"
type input "/cstrike"
type input "cstrike"
click at [1053, 470] on input "/cstrike" at bounding box center [1096, 465] width 275 height 26
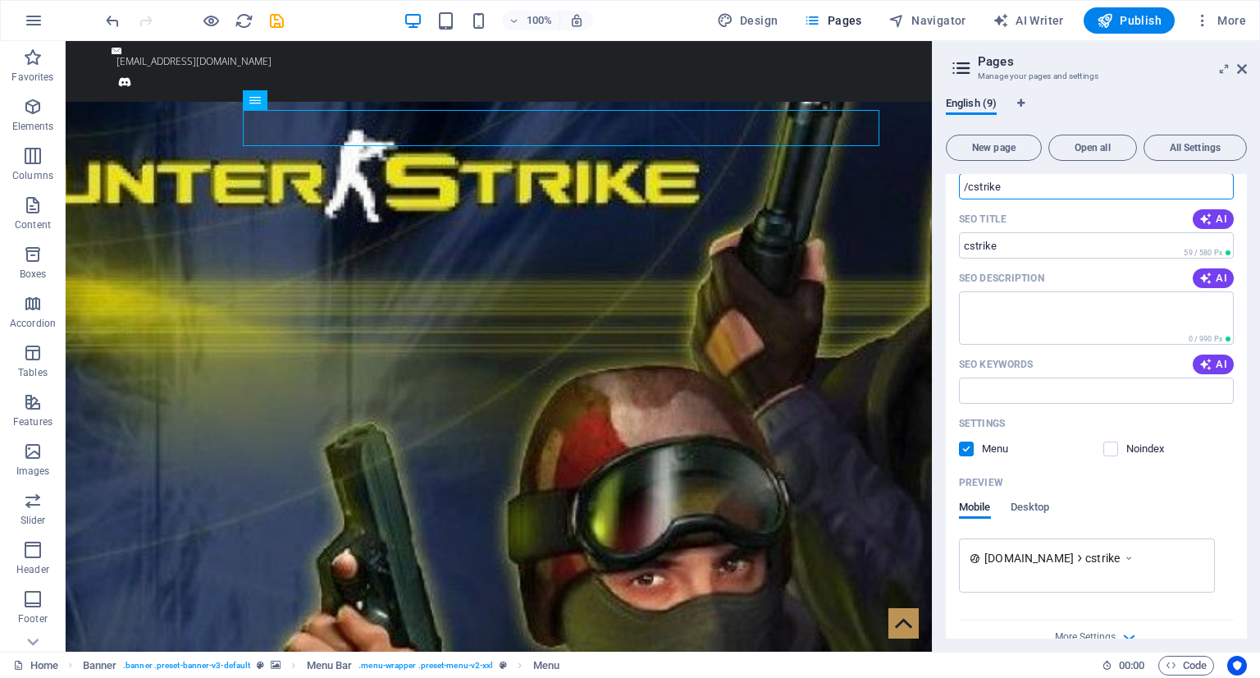
scroll to position [573, 0]
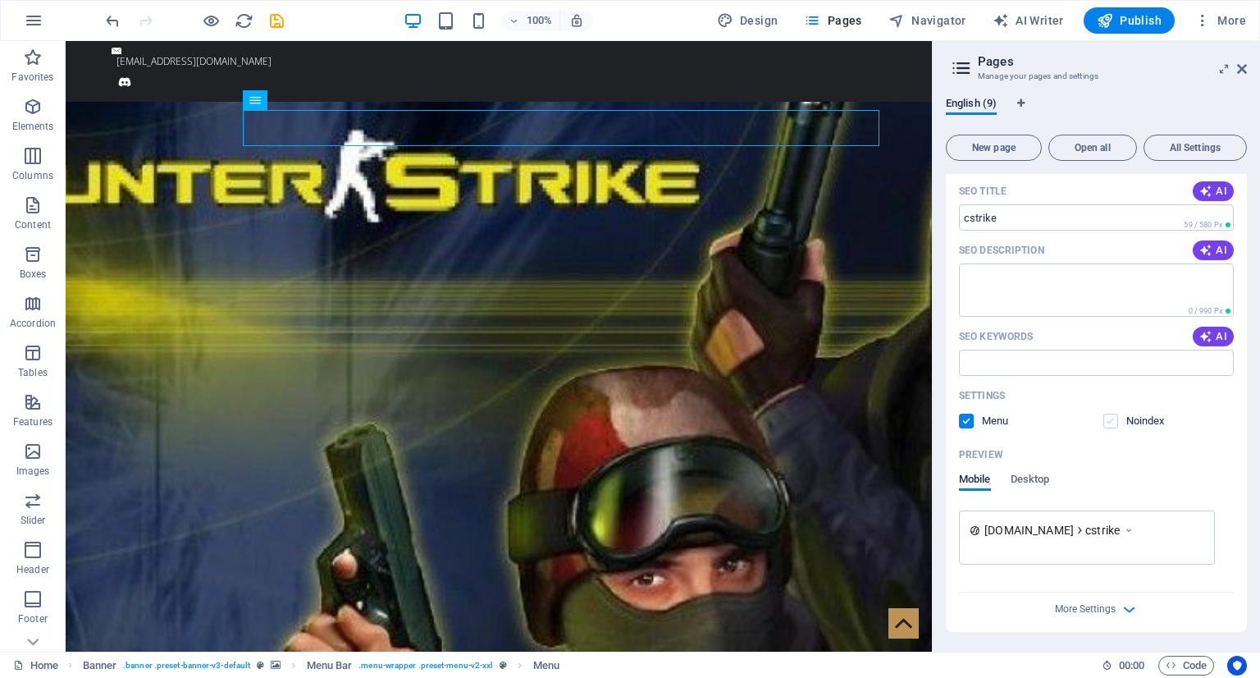
click at [1110, 420] on label at bounding box center [1110, 420] width 15 height 15
click at [0, 0] on input "checkbox" at bounding box center [0, 0] width 0 height 0
click at [1104, 414] on label at bounding box center [1110, 420] width 15 height 15
click at [0, 0] on input "checkbox" at bounding box center [0, 0] width 0 height 0
click at [1103, 607] on span "More Settings" at bounding box center [1085, 608] width 61 height 11
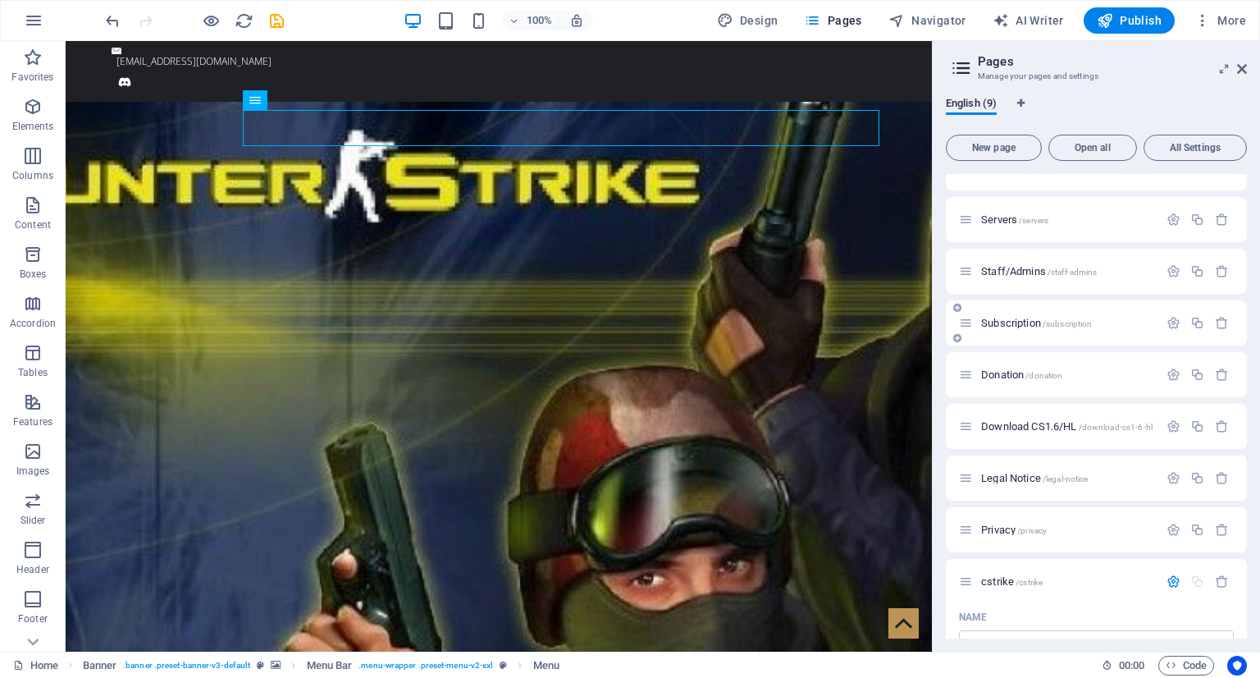
scroll to position [0, 0]
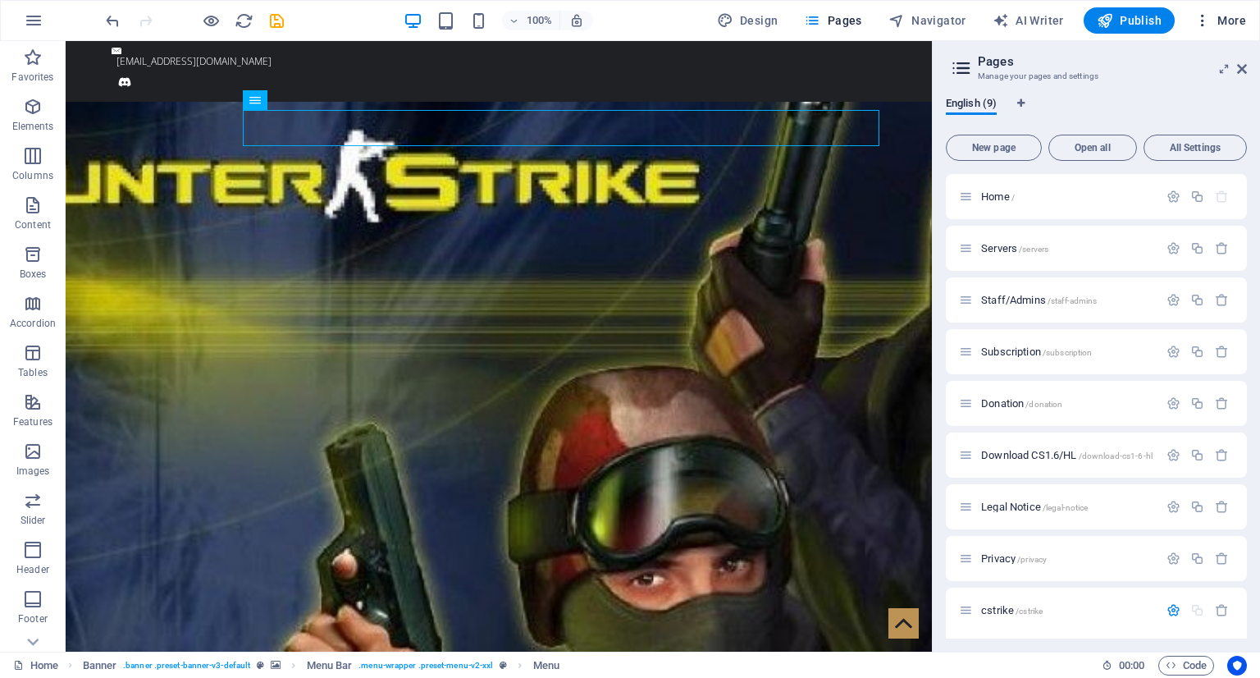
click at [1217, 14] on span "More" at bounding box center [1220, 20] width 52 height 16
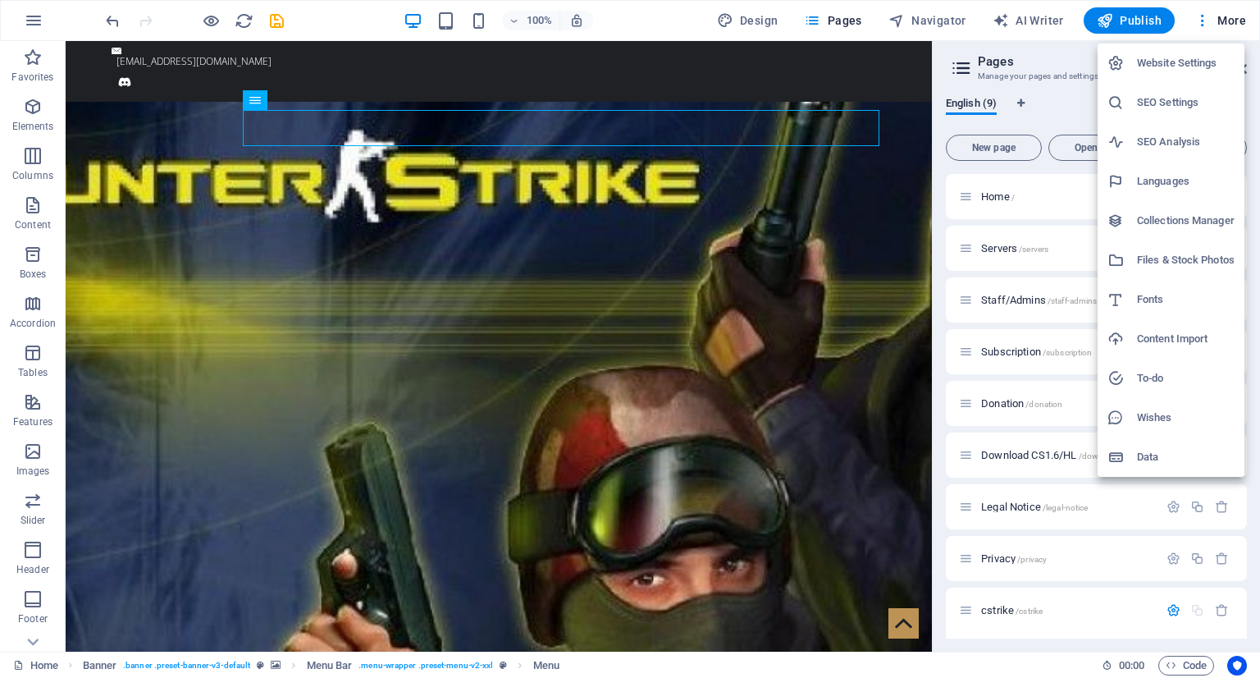
click at [1197, 258] on h6 "Files & Stock Photos" at bounding box center [1186, 260] width 98 height 20
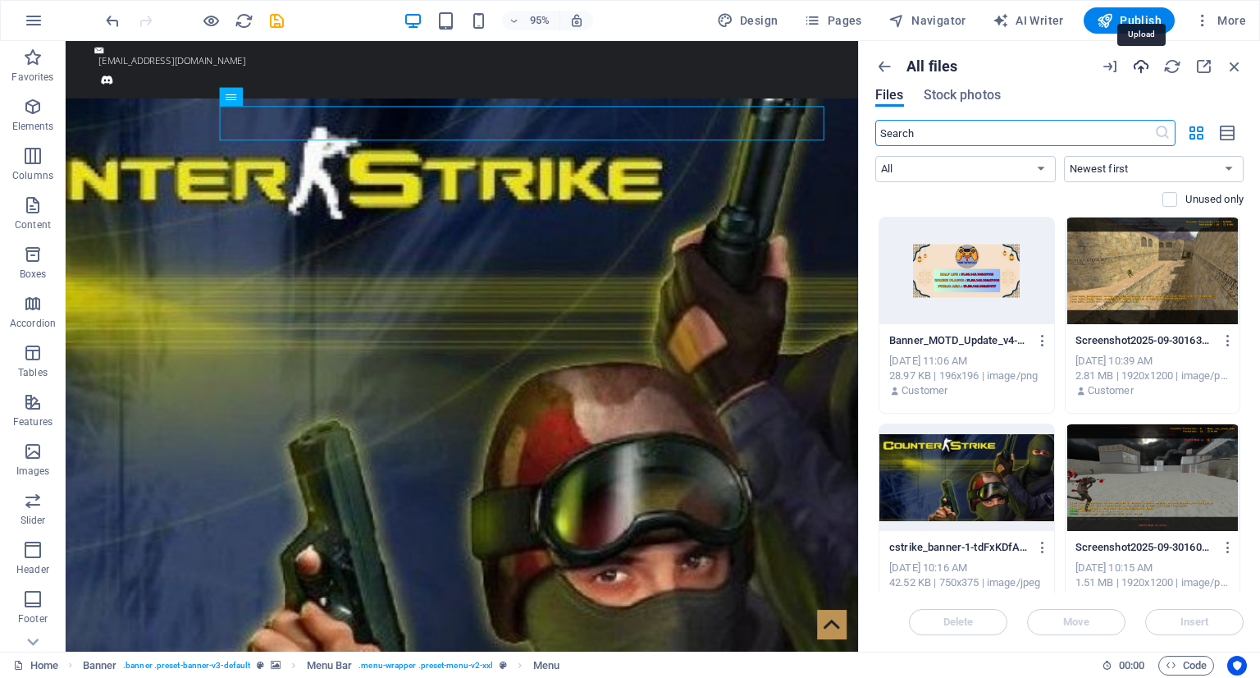
click at [1146, 73] on icon "button" at bounding box center [1141, 66] width 18 height 18
click at [1039, 174] on select "All Images Documents Audio Video Vector Other" at bounding box center [965, 169] width 180 height 26
click at [875, 156] on select "All Images Documents Audio Video Vector Other" at bounding box center [965, 169] width 180 height 26
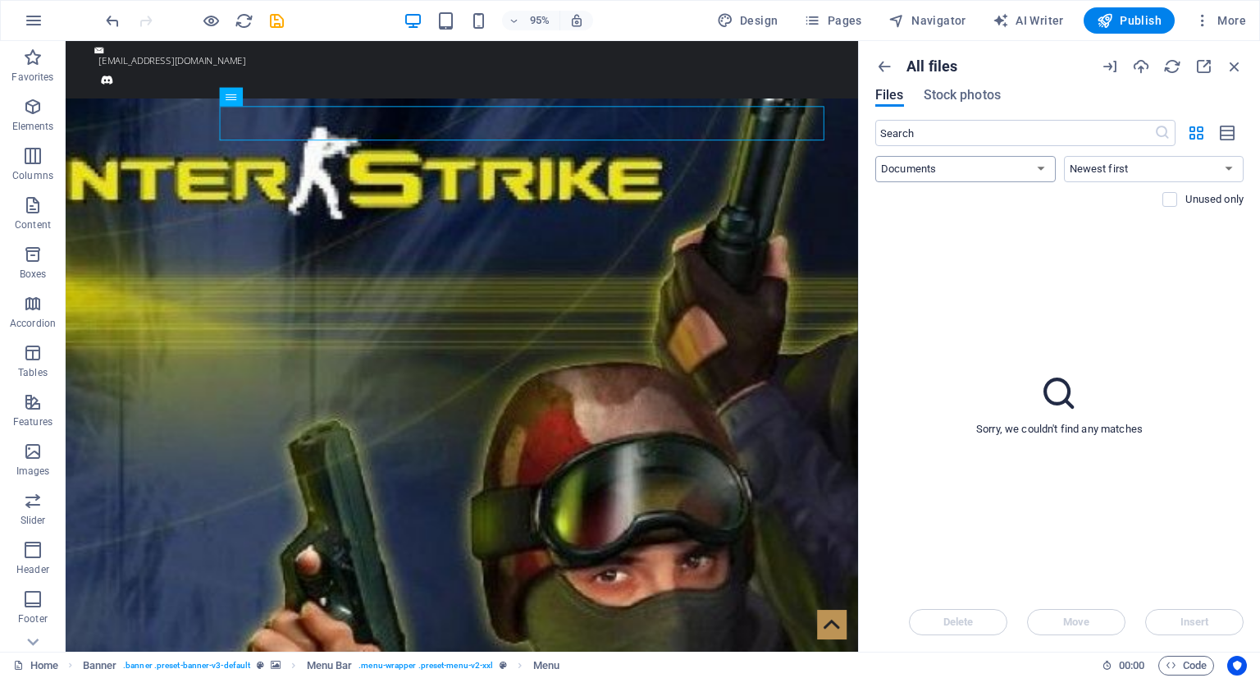
click at [1043, 171] on select "All Images Documents Audio Video Vector Other" at bounding box center [965, 169] width 180 height 26
select select "unknown"
click at [875, 156] on select "All Images Documents Audio Video Vector Other" at bounding box center [965, 169] width 180 height 26
click at [1227, 179] on select "Newest first Oldest first Name (A-Z) Name (Z-A) Size (0-9) Size (9-0) Resolutio…" at bounding box center [1154, 169] width 180 height 26
click at [1011, 276] on div "Sorry, we couldn't find any matches" at bounding box center [1059, 405] width 368 height 376
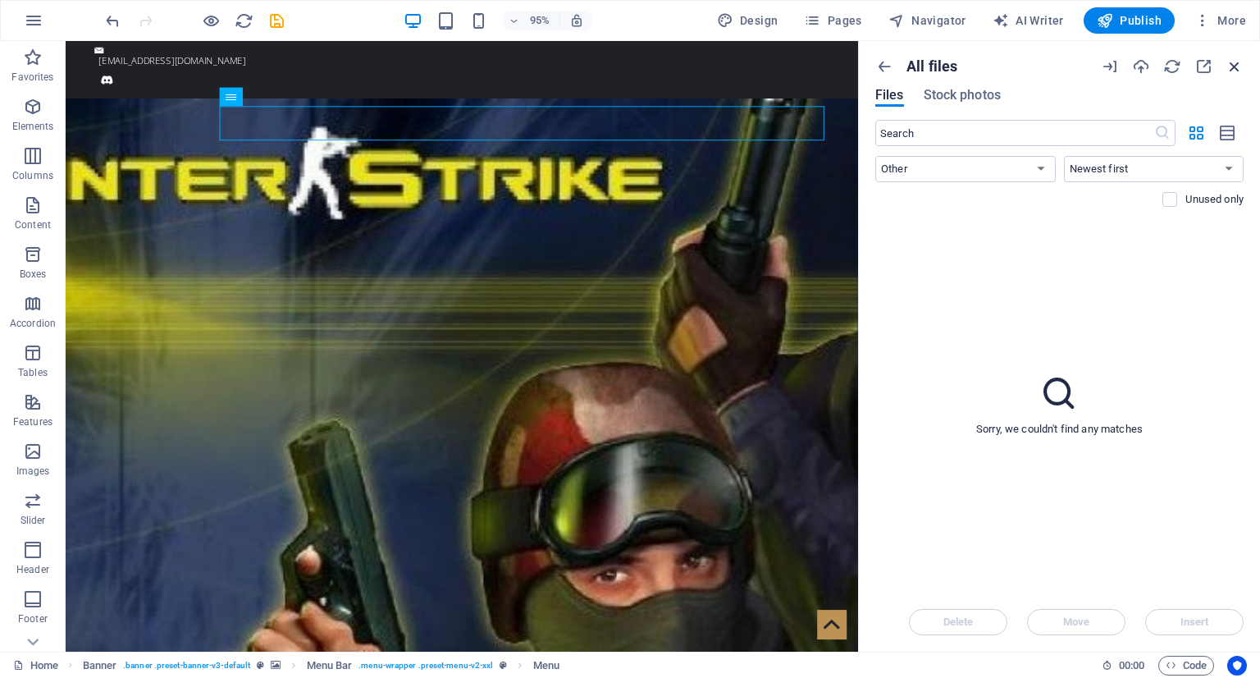
click at [1231, 70] on icon "button" at bounding box center [1235, 66] width 18 height 18
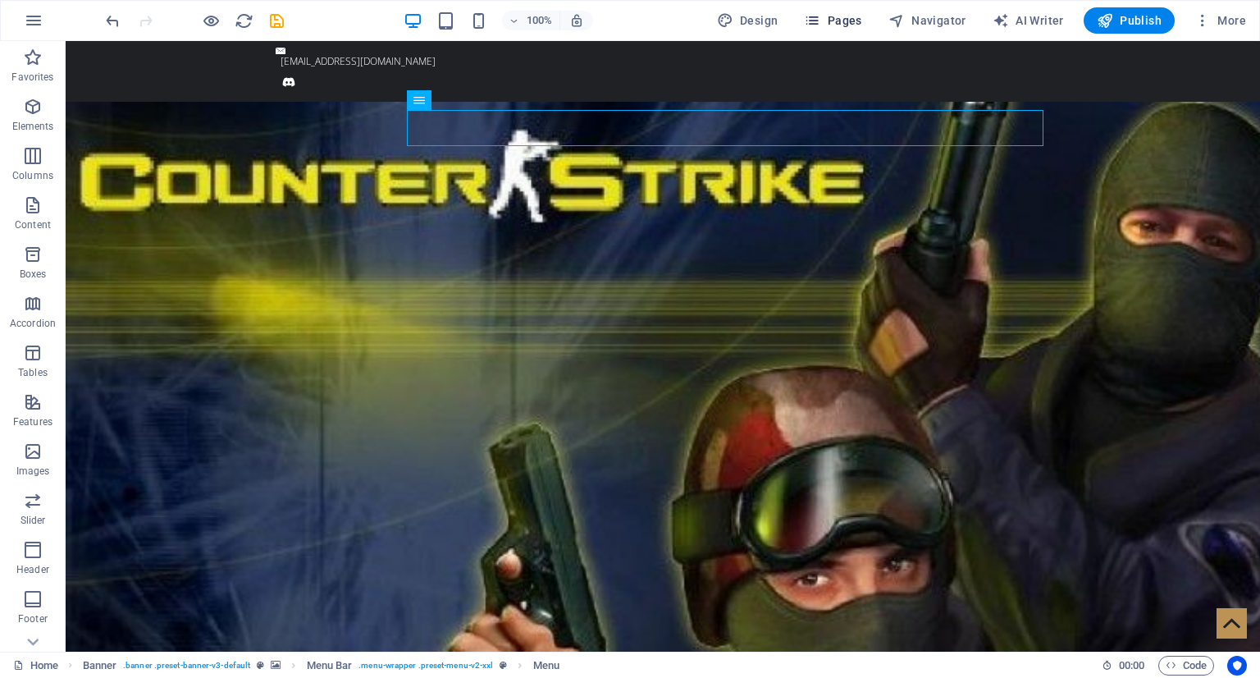
click at [802, 21] on button "Pages" at bounding box center [832, 20] width 71 height 26
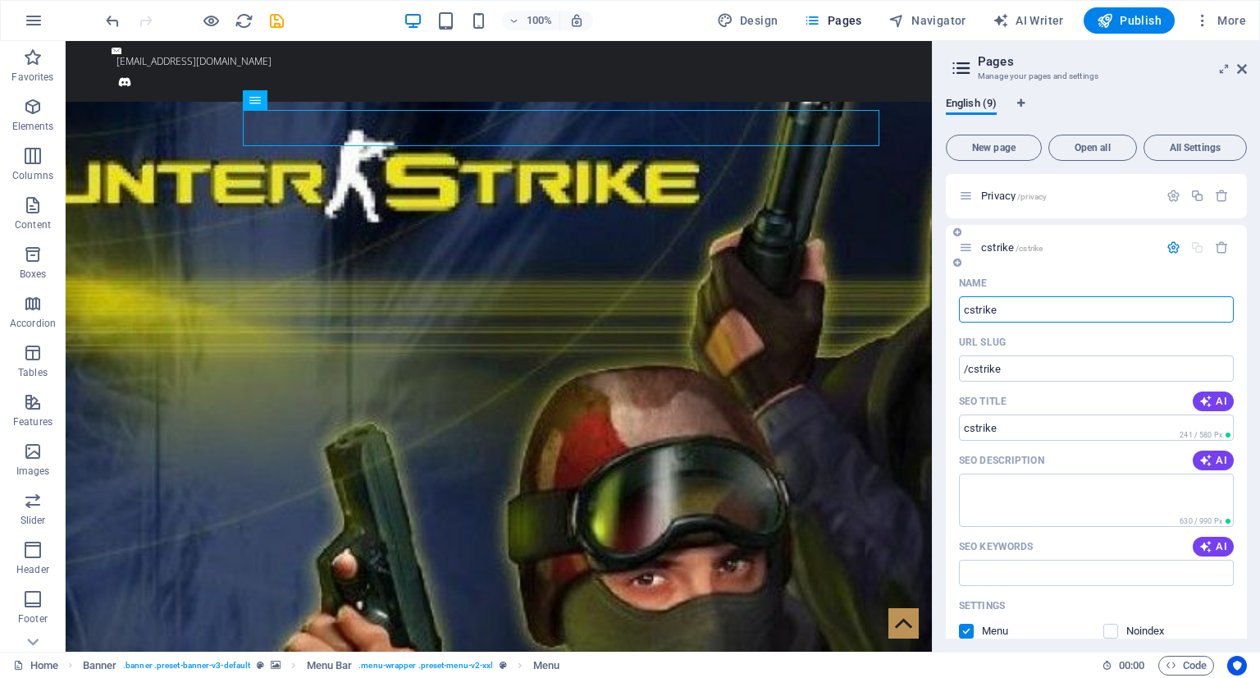
scroll to position [317, 0]
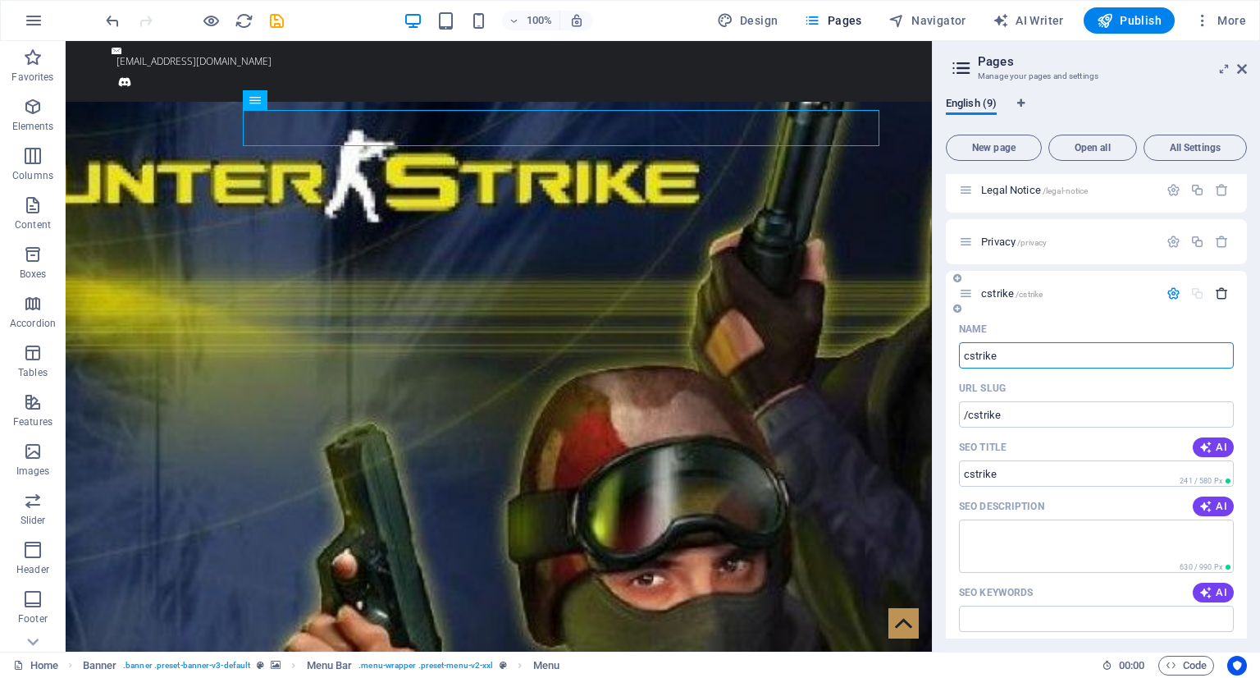
click at [1221, 289] on icon "button" at bounding box center [1222, 293] width 14 height 14
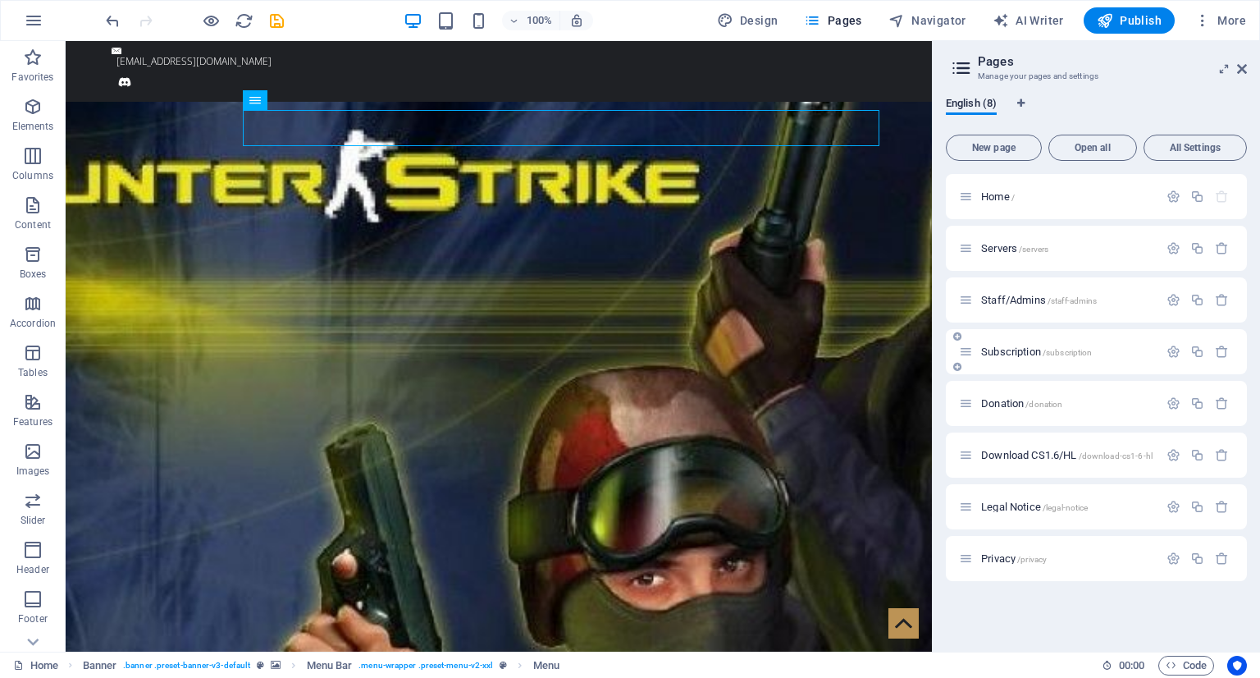
scroll to position [0, 0]
click at [1245, 70] on icon at bounding box center [1242, 68] width 10 height 13
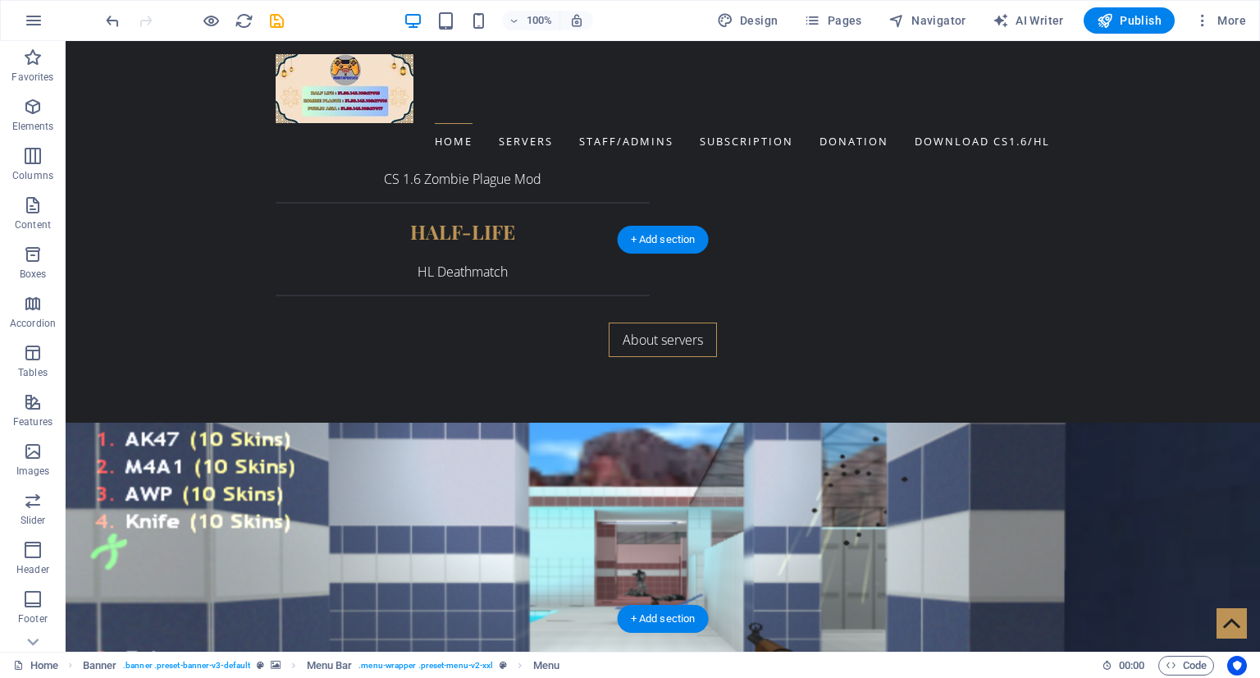
scroll to position [3025, 0]
